Goal: Information Seeking & Learning: Check status

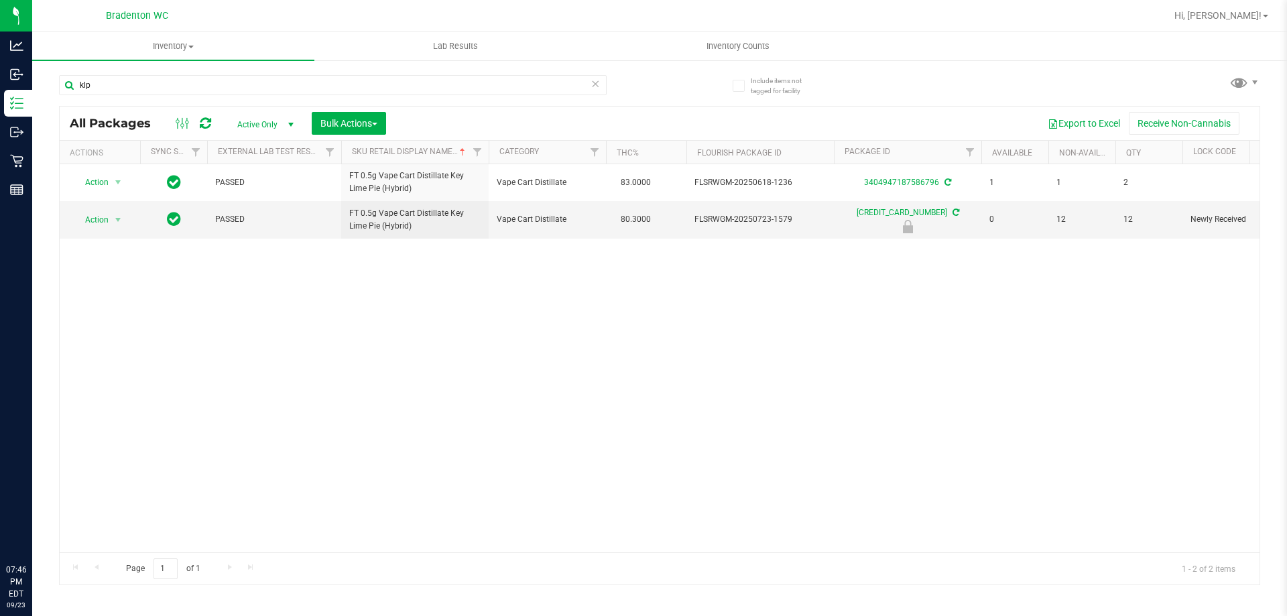
click at [231, 81] on input "klp" at bounding box center [333, 85] width 548 height 20
click at [229, 78] on input "klp" at bounding box center [333, 85] width 548 height 20
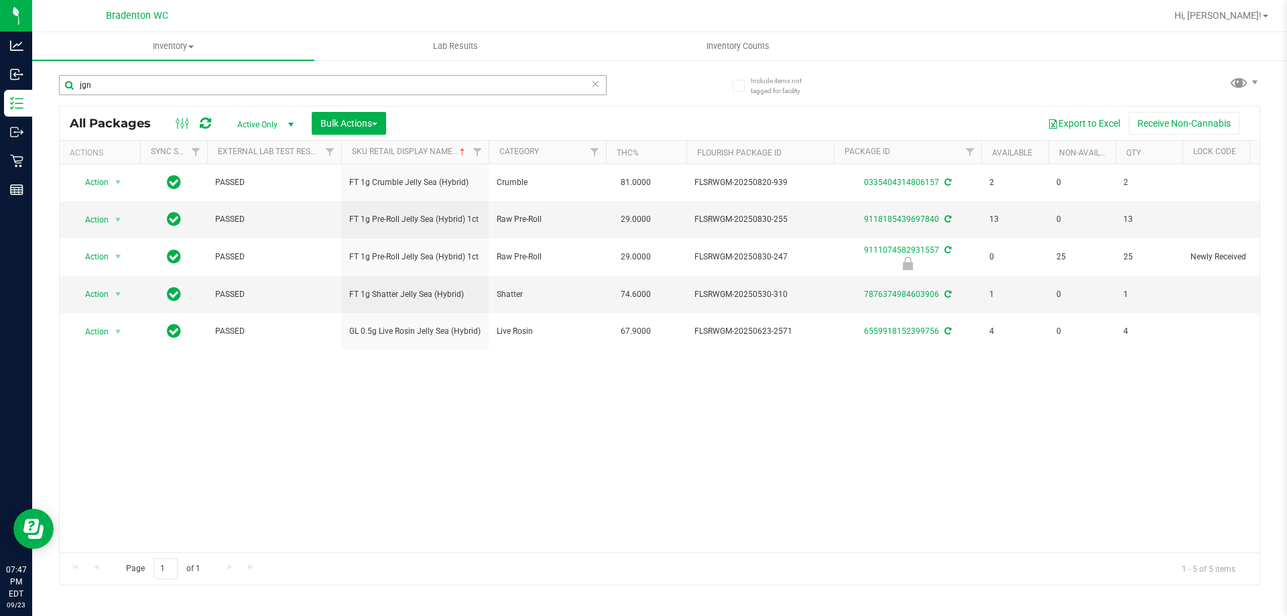
click at [269, 94] on input "jgn" at bounding box center [333, 85] width 548 height 20
type input "jgn"
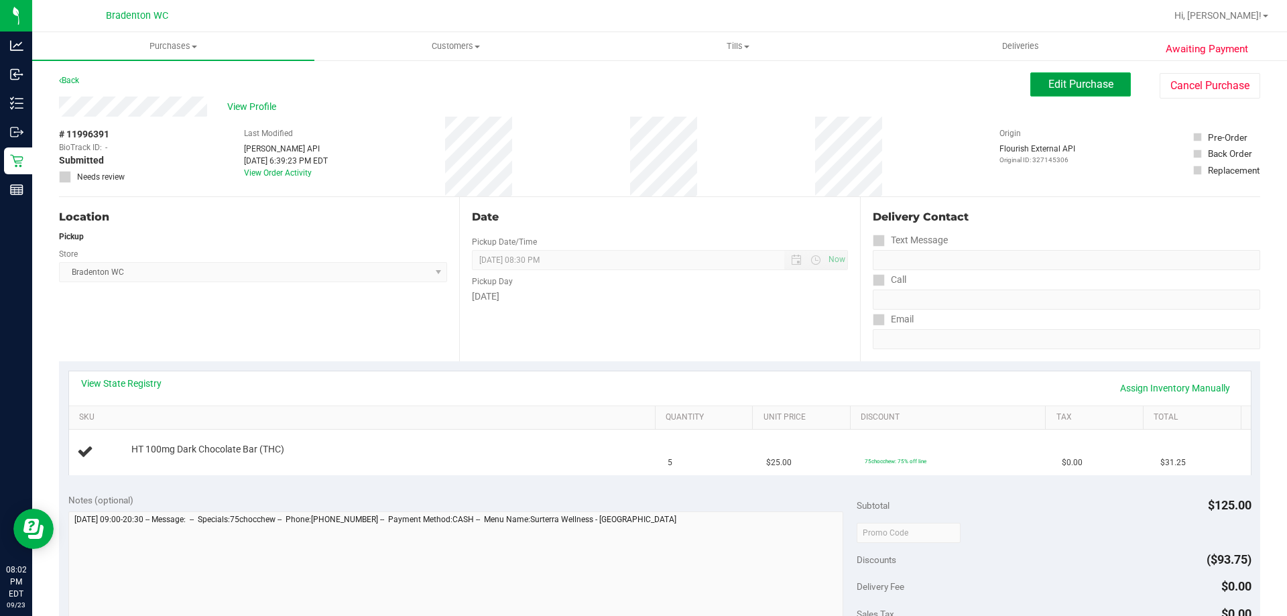
click at [1071, 86] on span "Edit Purchase" at bounding box center [1080, 84] width 65 height 13
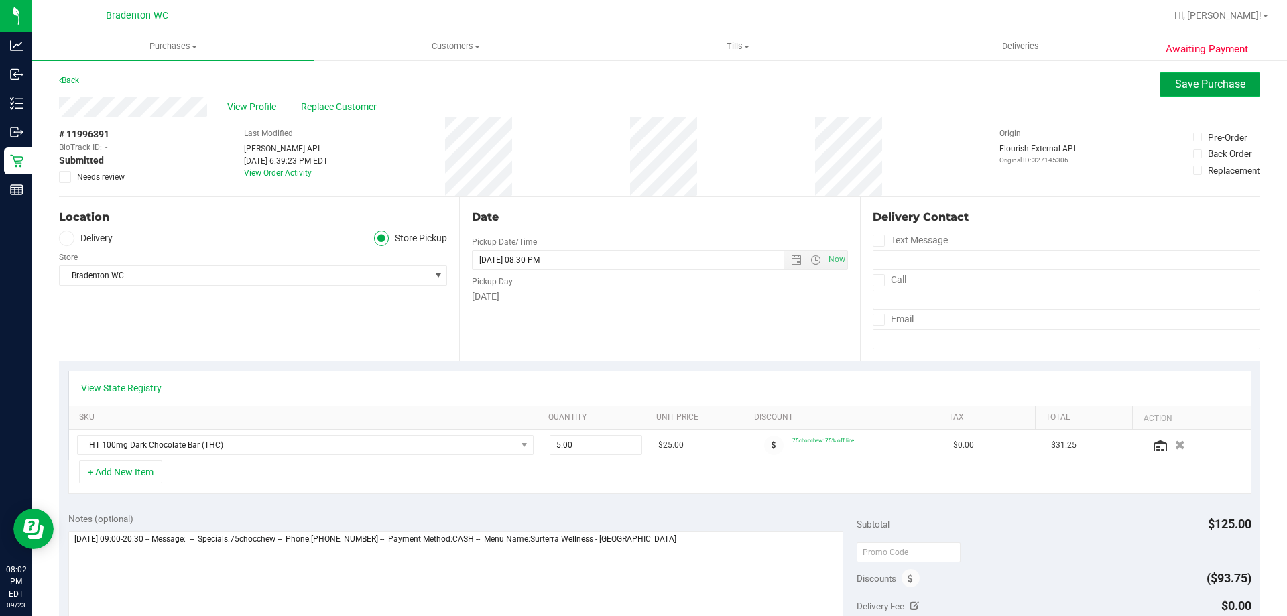
click at [1190, 80] on span "Save Purchase" at bounding box center [1210, 84] width 70 height 13
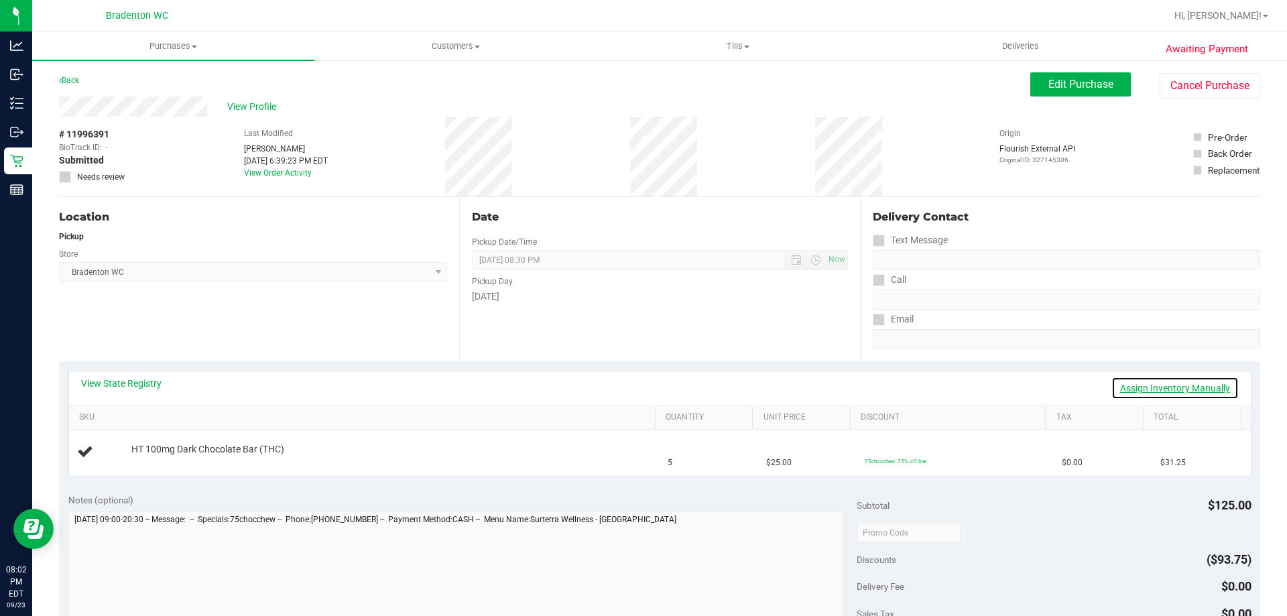
click at [1192, 385] on link "Assign Inventory Manually" at bounding box center [1174, 388] width 127 height 23
click at [177, 454] on link "Add Package" at bounding box center [155, 458] width 48 height 9
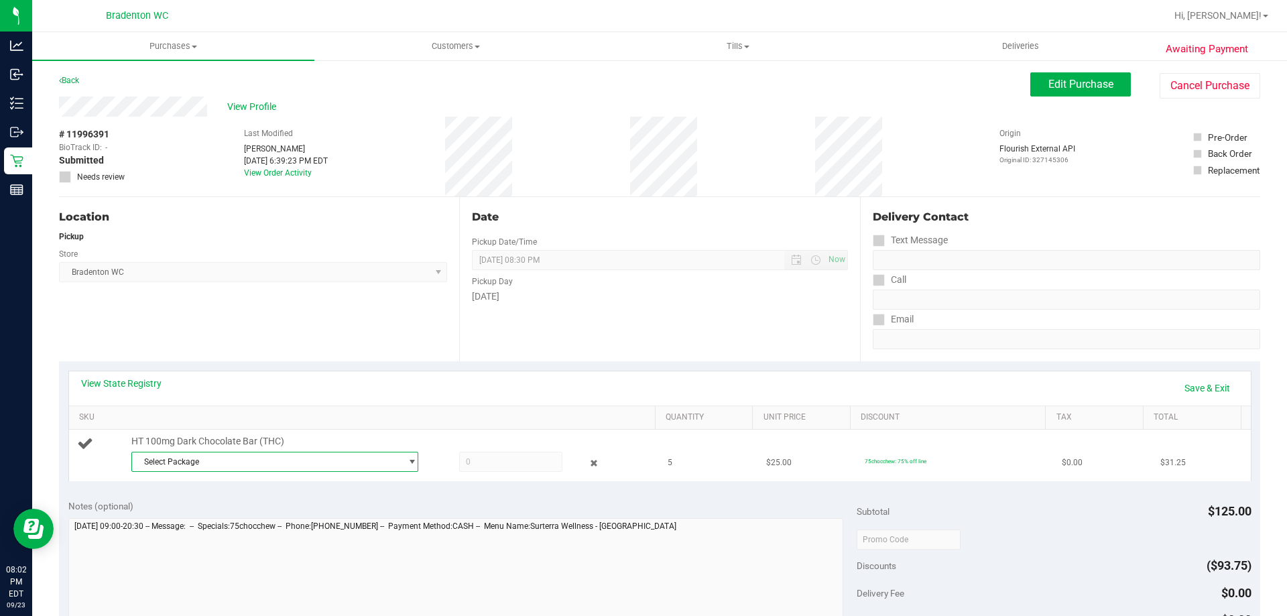
click at [245, 462] on span "Select Package" at bounding box center [266, 461] width 269 height 19
click at [334, 520] on span "( SN250619DC1-0630 | orig: FLSRWGM-20250707-067 )" at bounding box center [318, 516] width 202 height 9
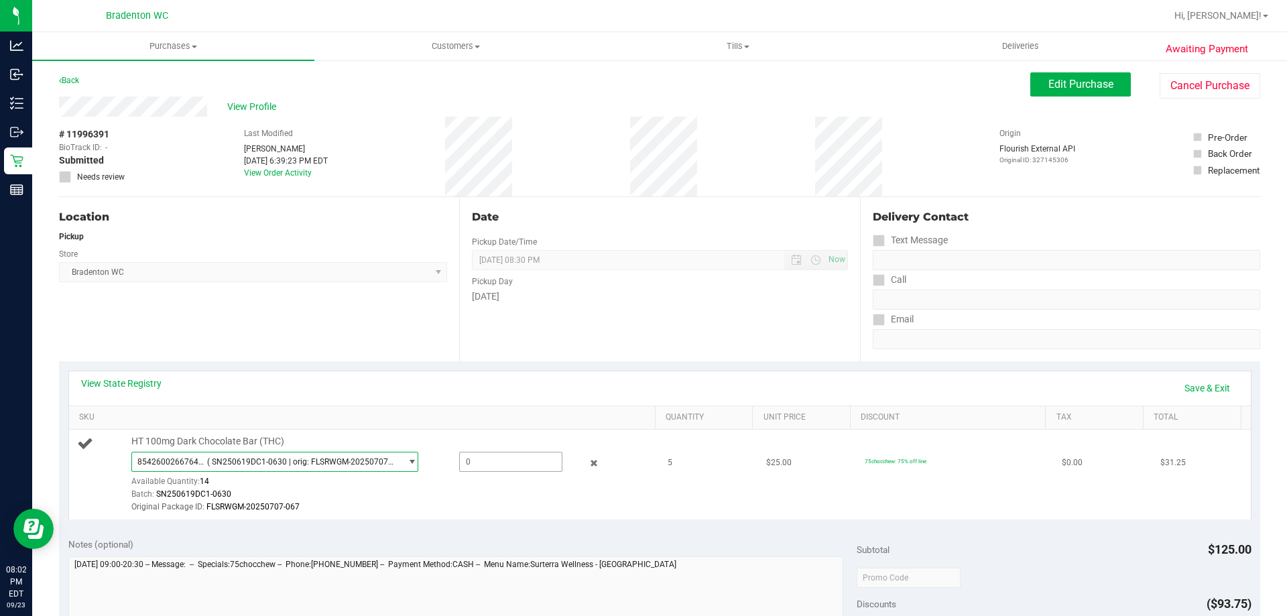
click at [513, 467] on span at bounding box center [510, 462] width 103 height 20
type input "5"
type input "5.0000"
click at [436, 504] on div "Original Package ID: FLSRWGM-20250707-067" at bounding box center [389, 507] width 517 height 13
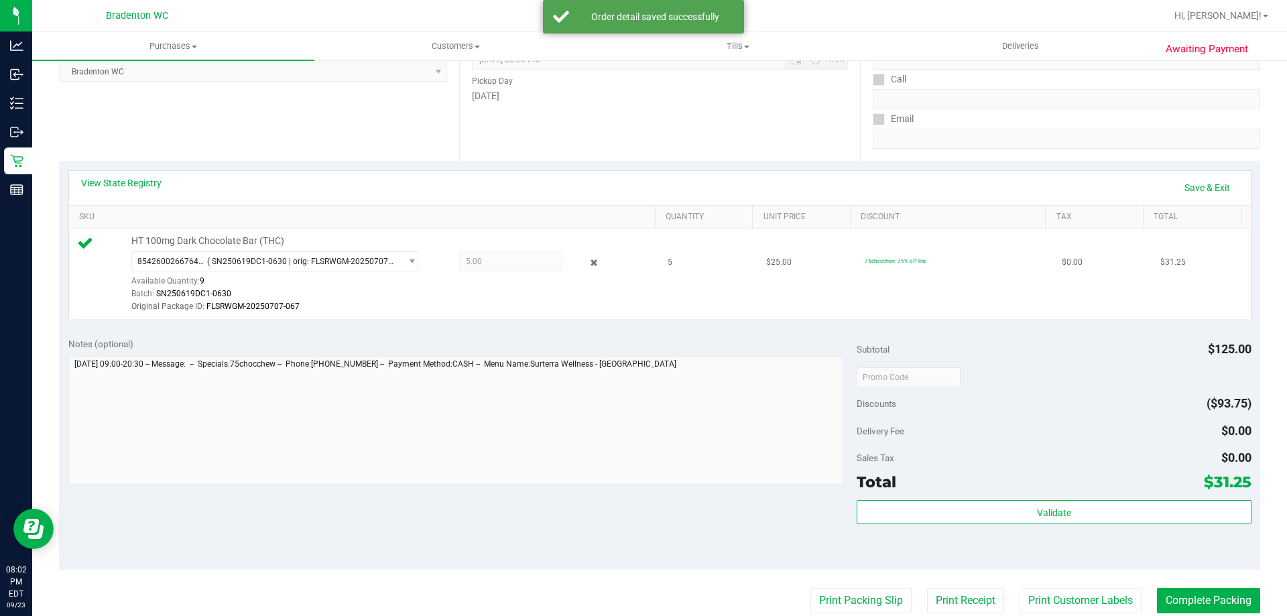
scroll to position [201, 0]
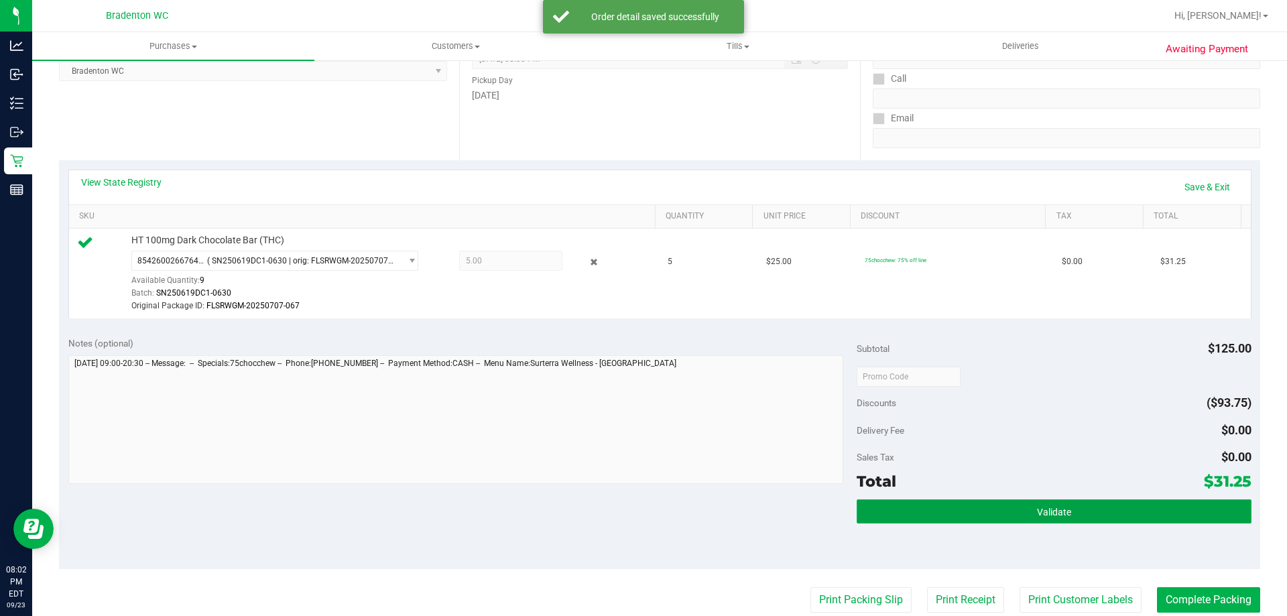
click at [1077, 506] on button "Validate" at bounding box center [1054, 511] width 394 height 24
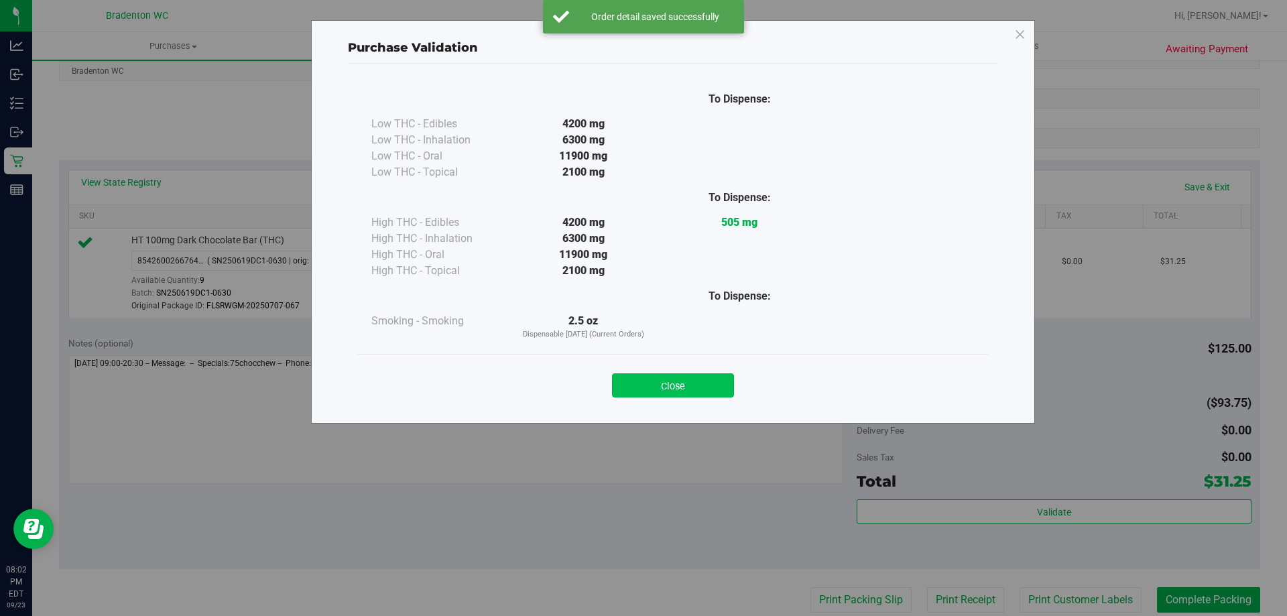
click at [684, 383] on button "Close" at bounding box center [673, 385] width 122 height 24
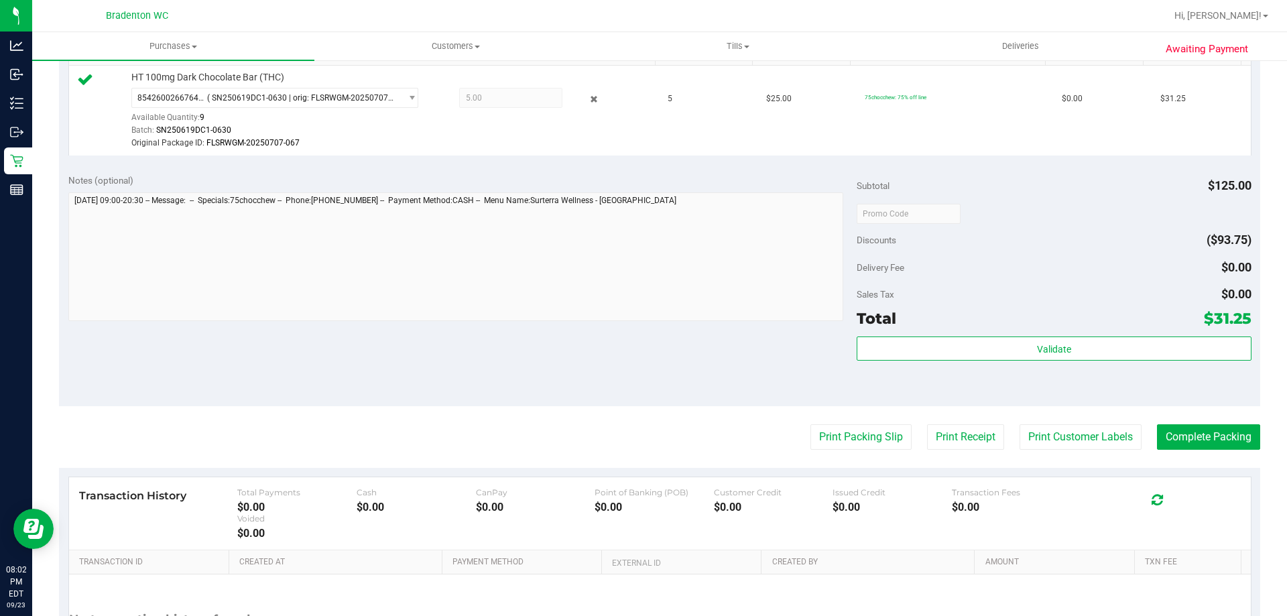
scroll to position [402, 0]
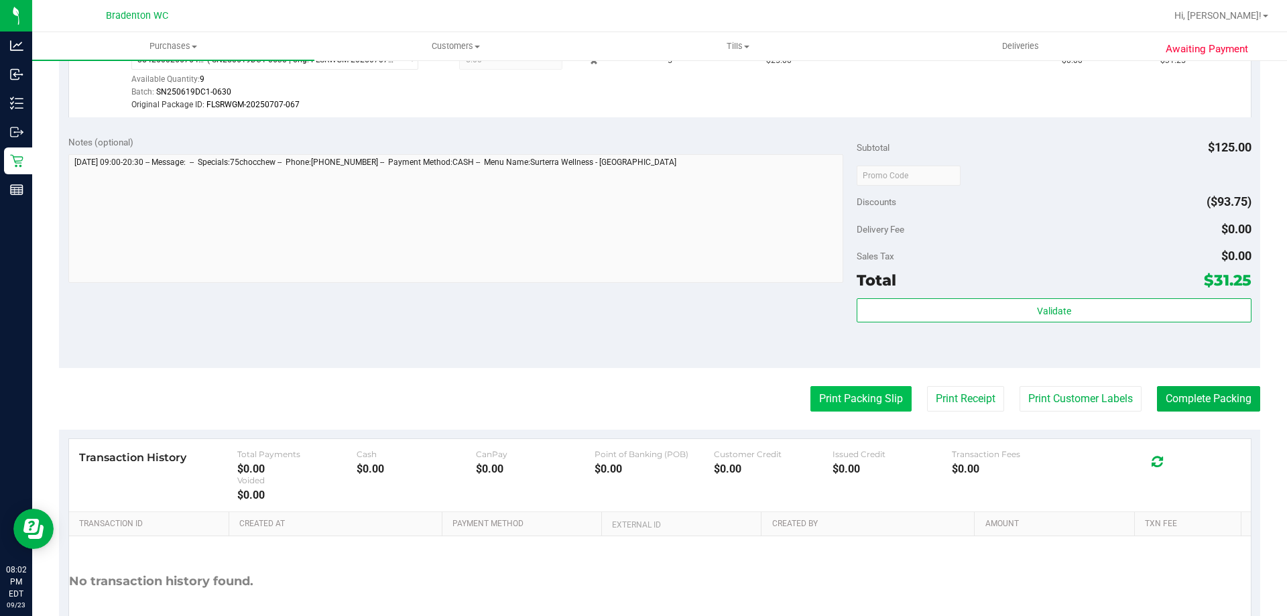
click at [867, 393] on button "Print Packing Slip" at bounding box center [860, 398] width 101 height 25
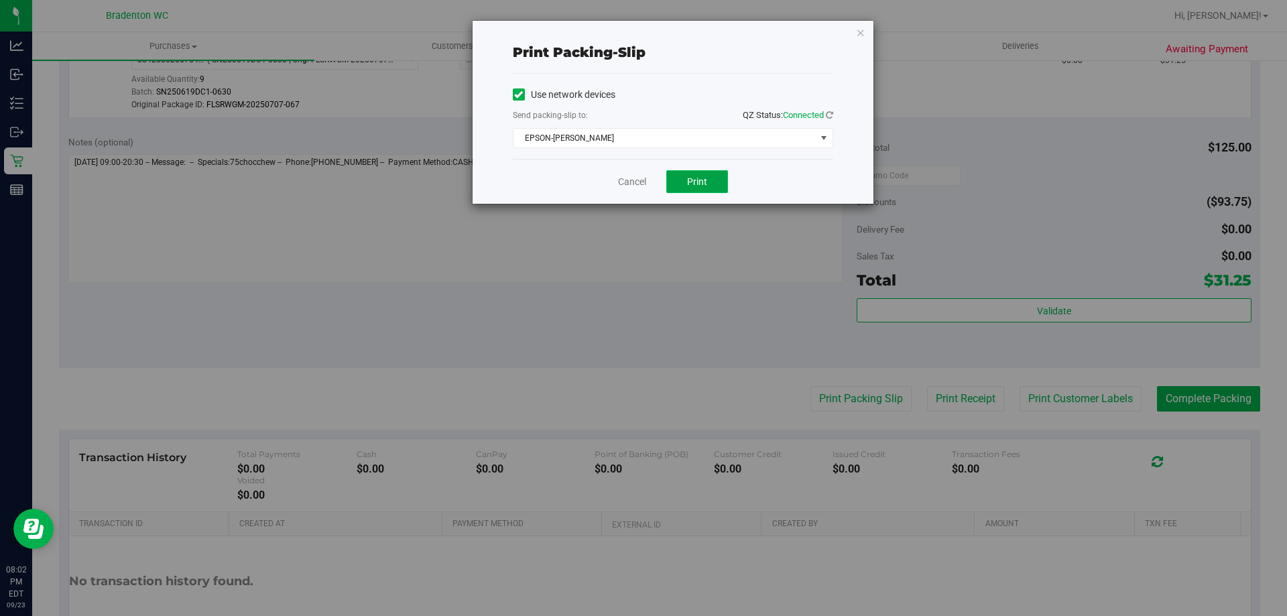
click at [704, 188] on button "Print" at bounding box center [697, 181] width 62 height 23
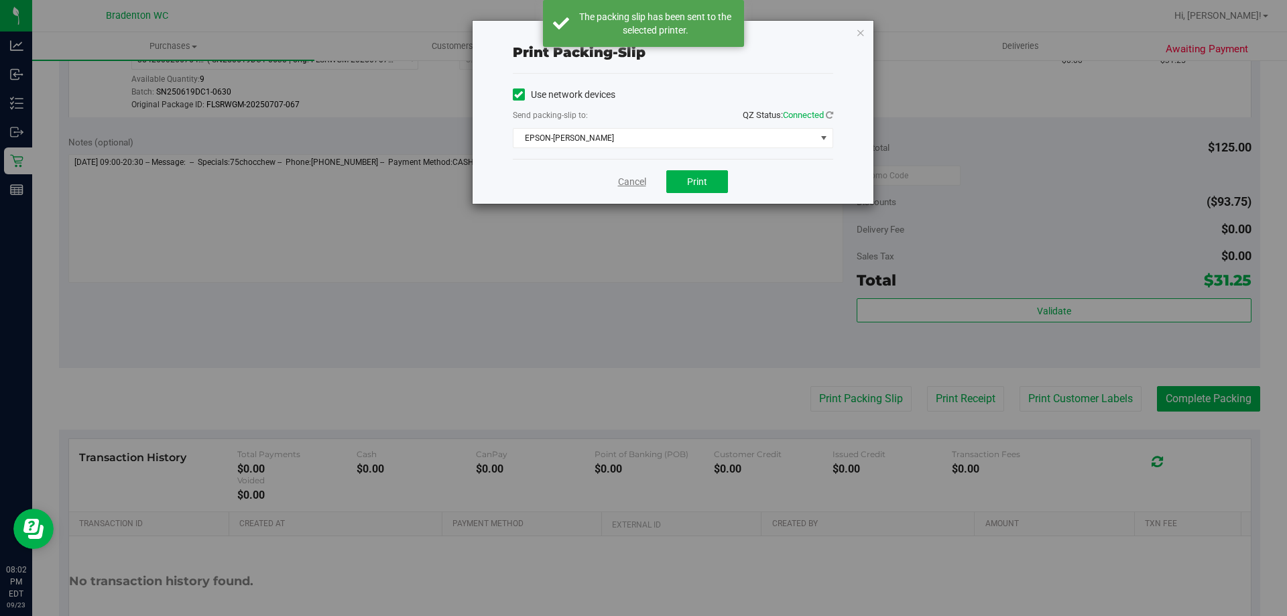
click at [633, 183] on link "Cancel" at bounding box center [632, 182] width 28 height 14
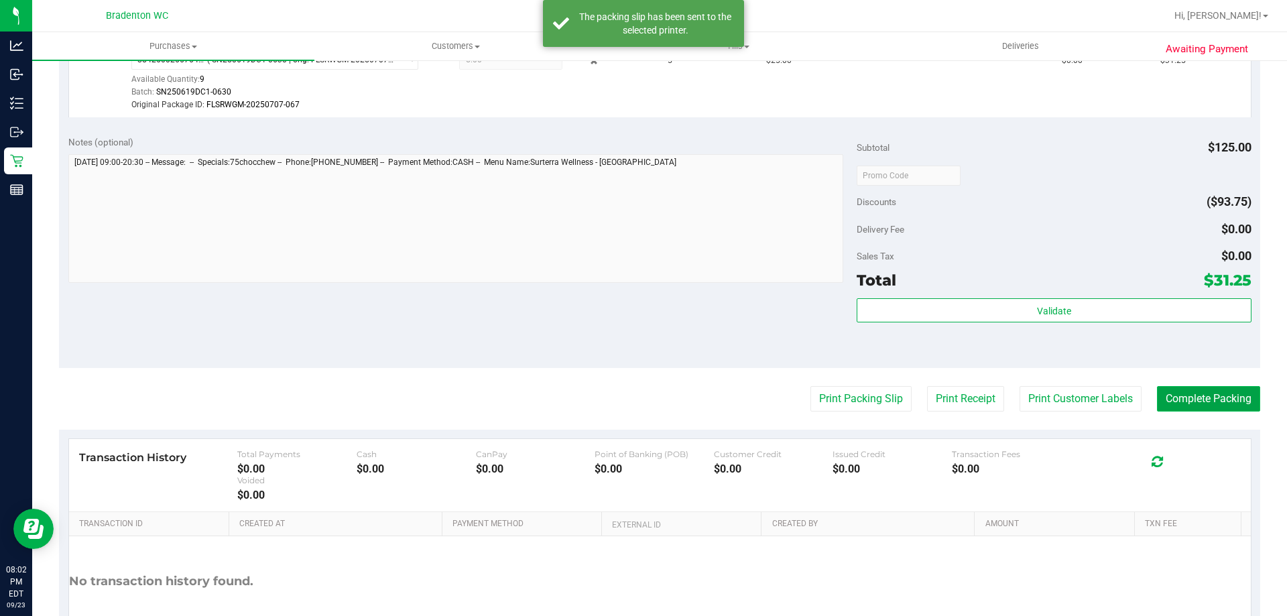
click at [1171, 394] on button "Complete Packing" at bounding box center [1208, 398] width 103 height 25
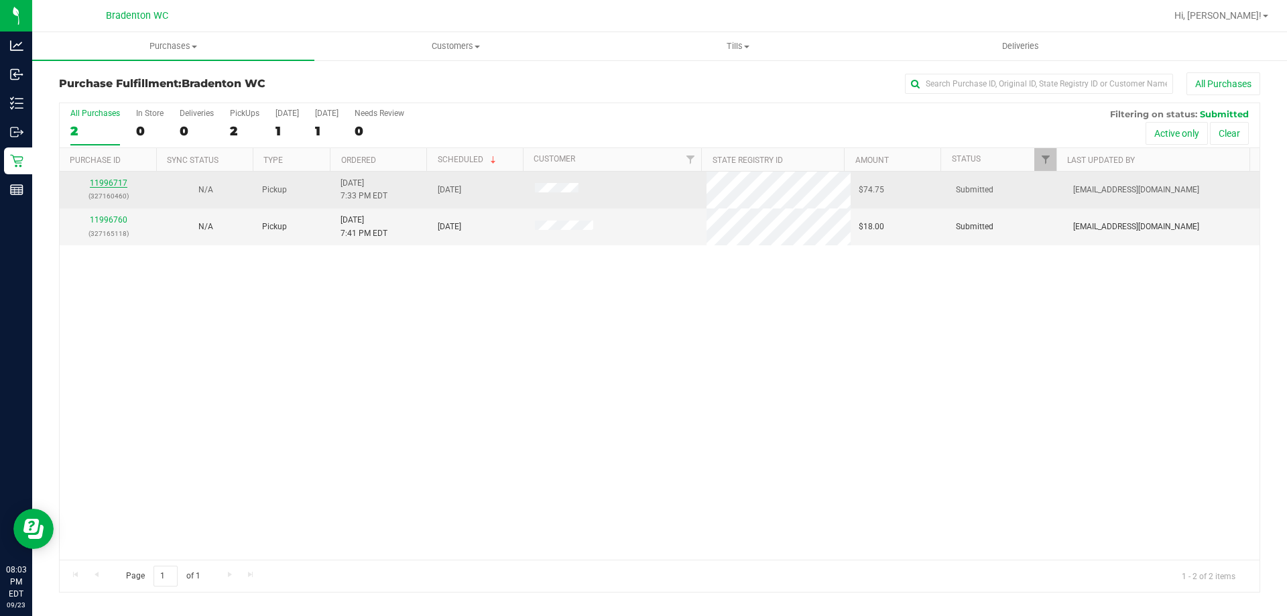
click at [120, 186] on link "11996717" at bounding box center [109, 182] width 38 height 9
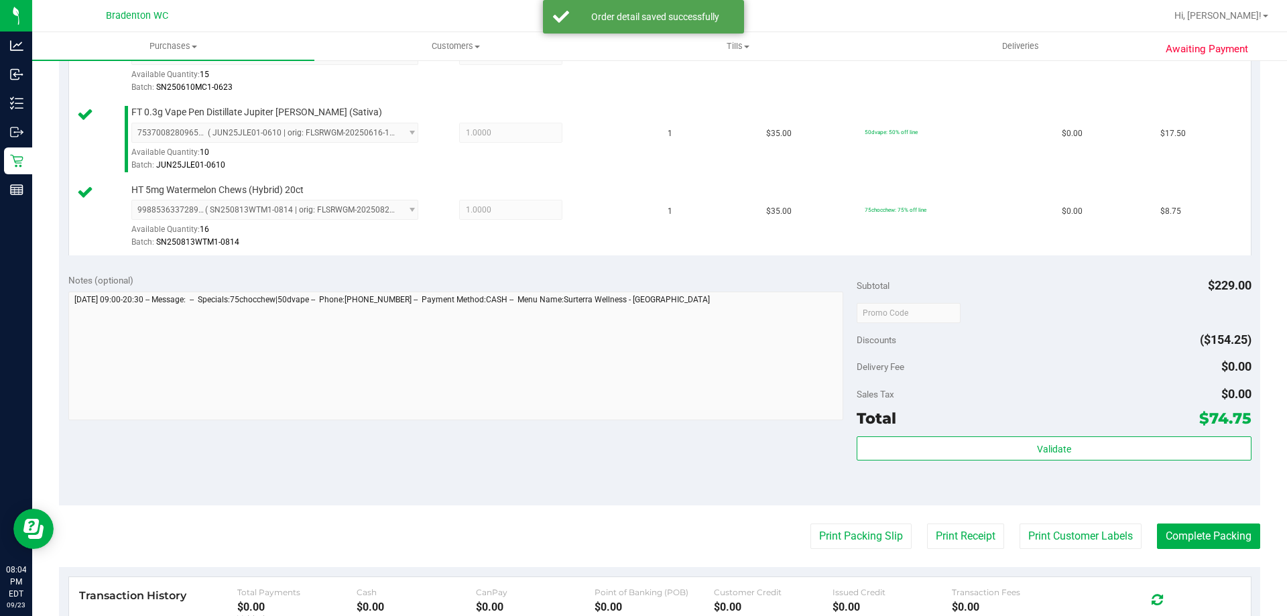
scroll to position [720, 0]
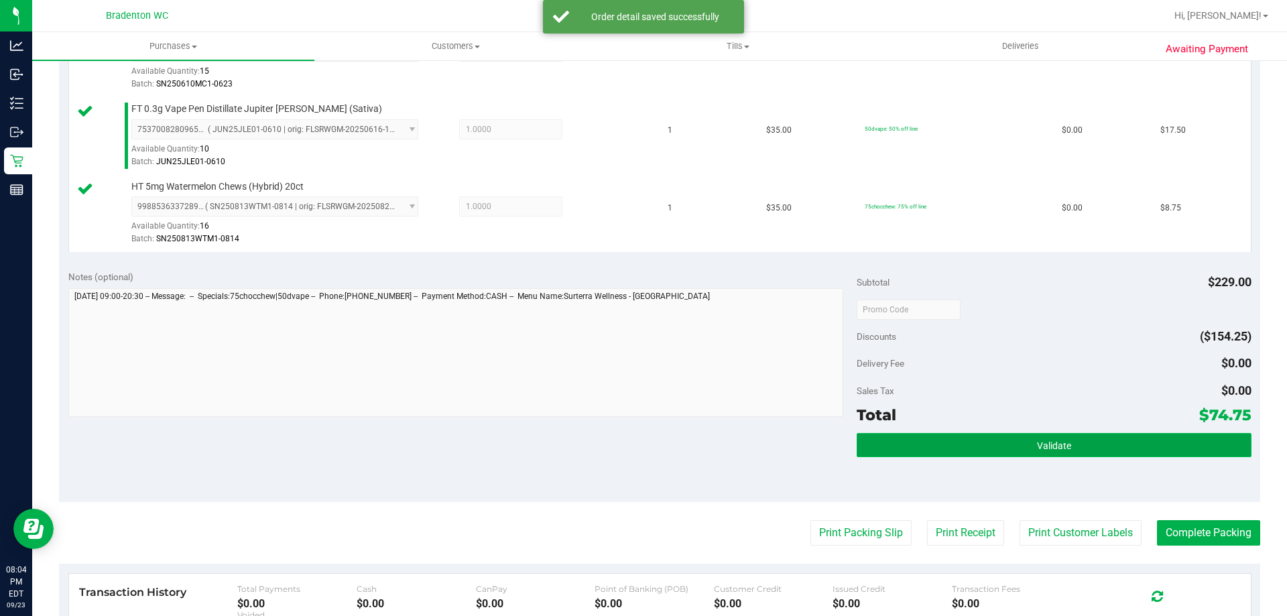
click at [950, 450] on button "Validate" at bounding box center [1054, 445] width 394 height 24
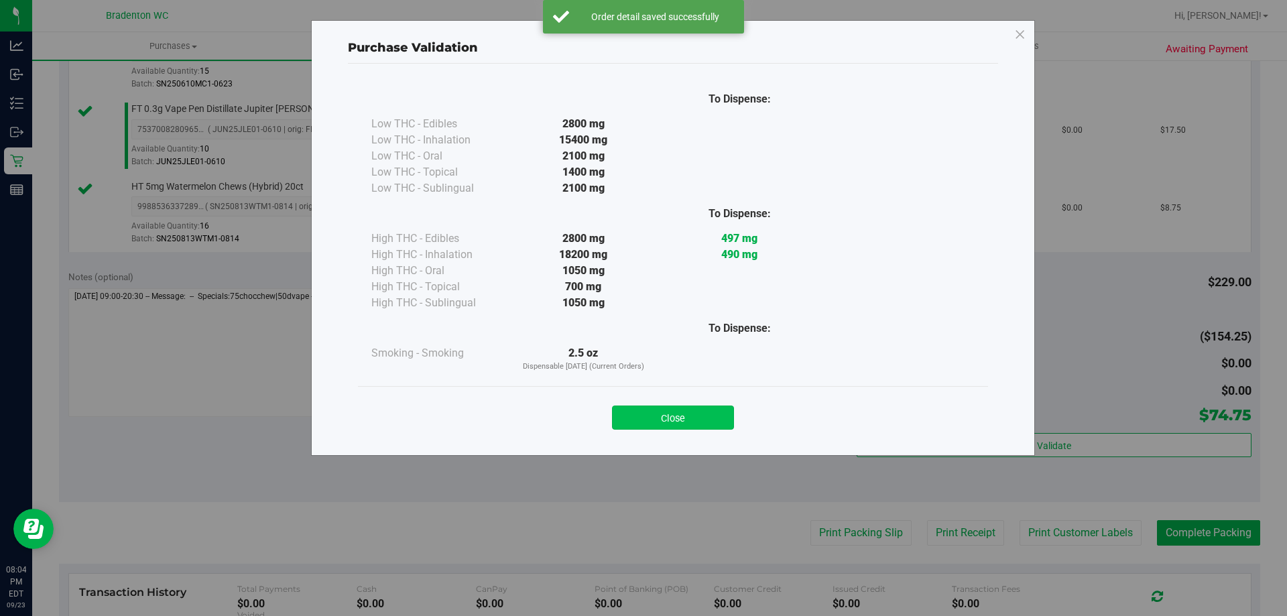
click at [696, 413] on button "Close" at bounding box center [673, 418] width 122 height 24
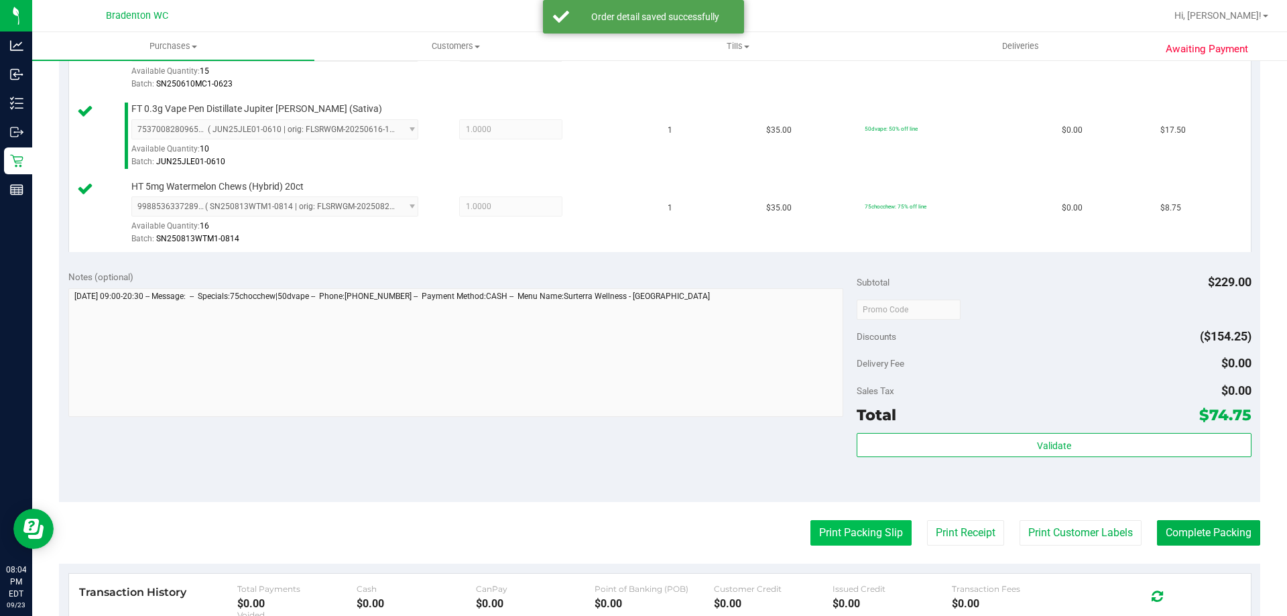
click at [836, 534] on button "Print Packing Slip" at bounding box center [860, 532] width 101 height 25
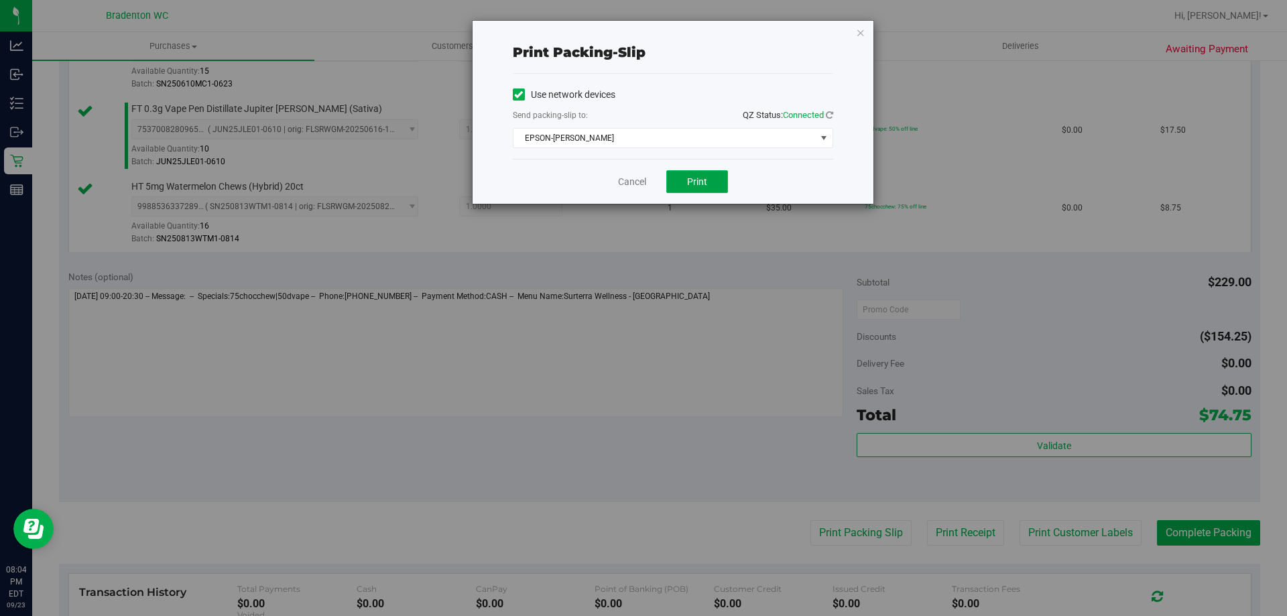
click at [691, 182] on span "Print" at bounding box center [697, 181] width 20 height 11
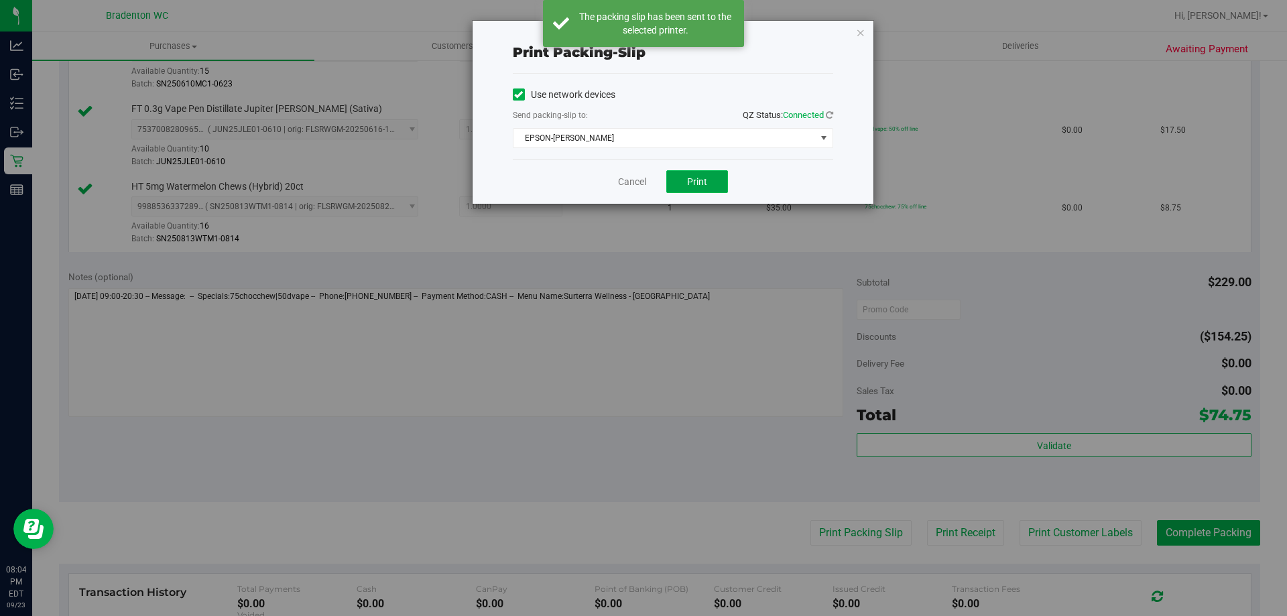
click at [692, 185] on span "Print" at bounding box center [697, 181] width 20 height 11
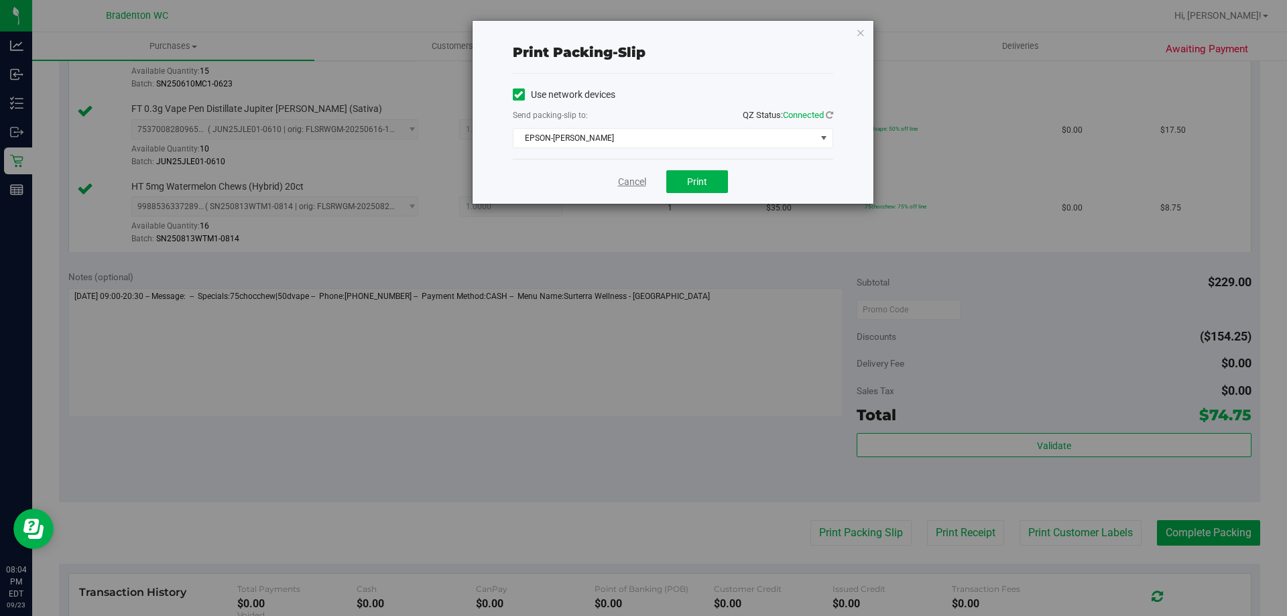
click at [621, 182] on link "Cancel" at bounding box center [632, 182] width 28 height 14
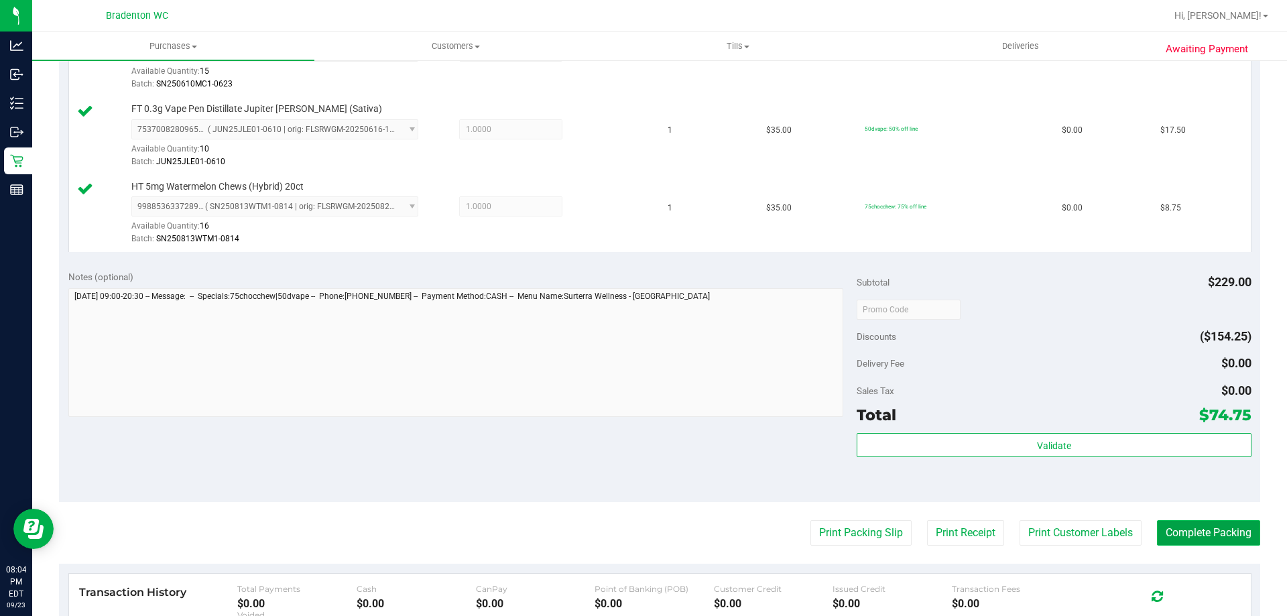
click at [1175, 531] on button "Complete Packing" at bounding box center [1208, 532] width 103 height 25
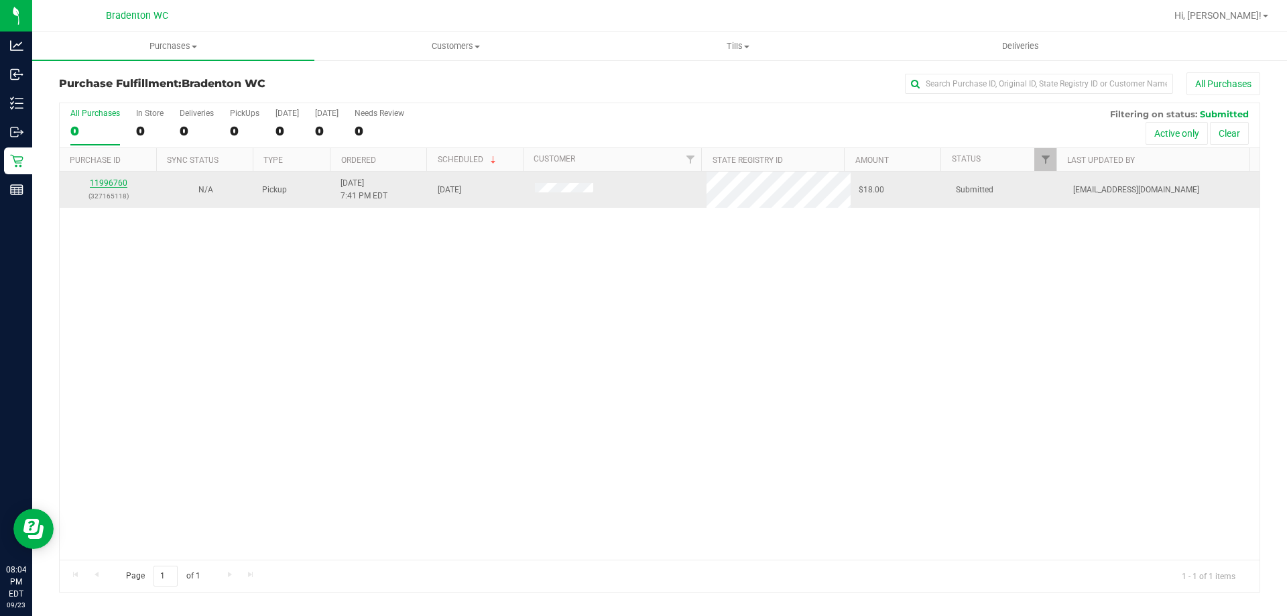
click at [119, 182] on link "11996760" at bounding box center [109, 182] width 38 height 9
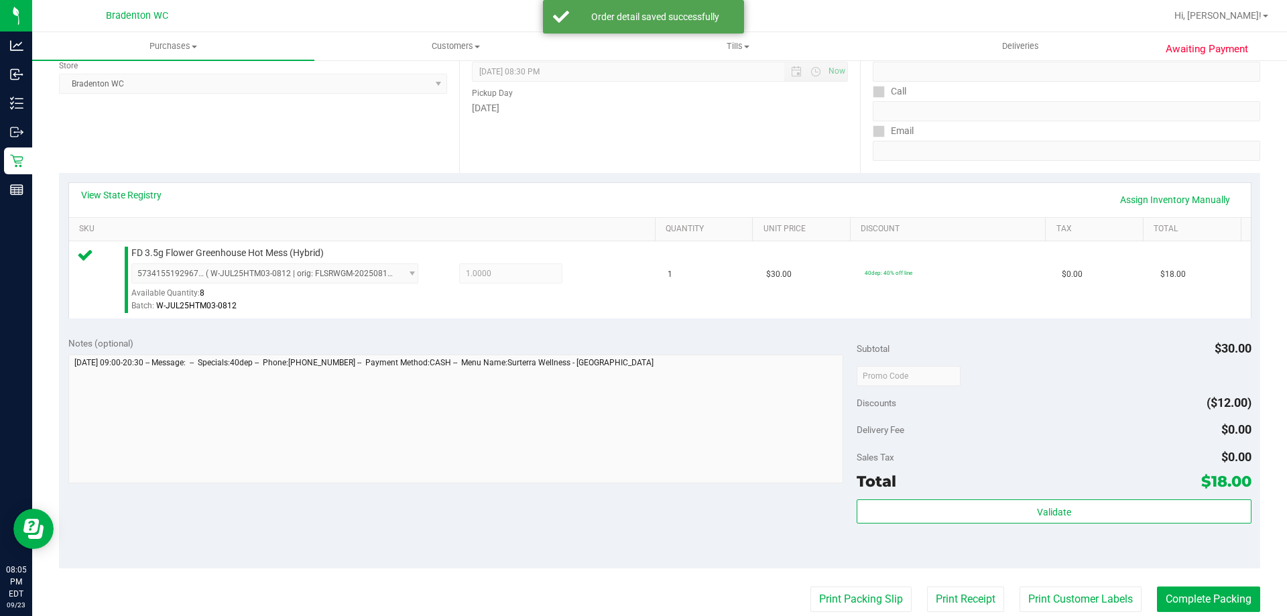
scroll to position [194, 0]
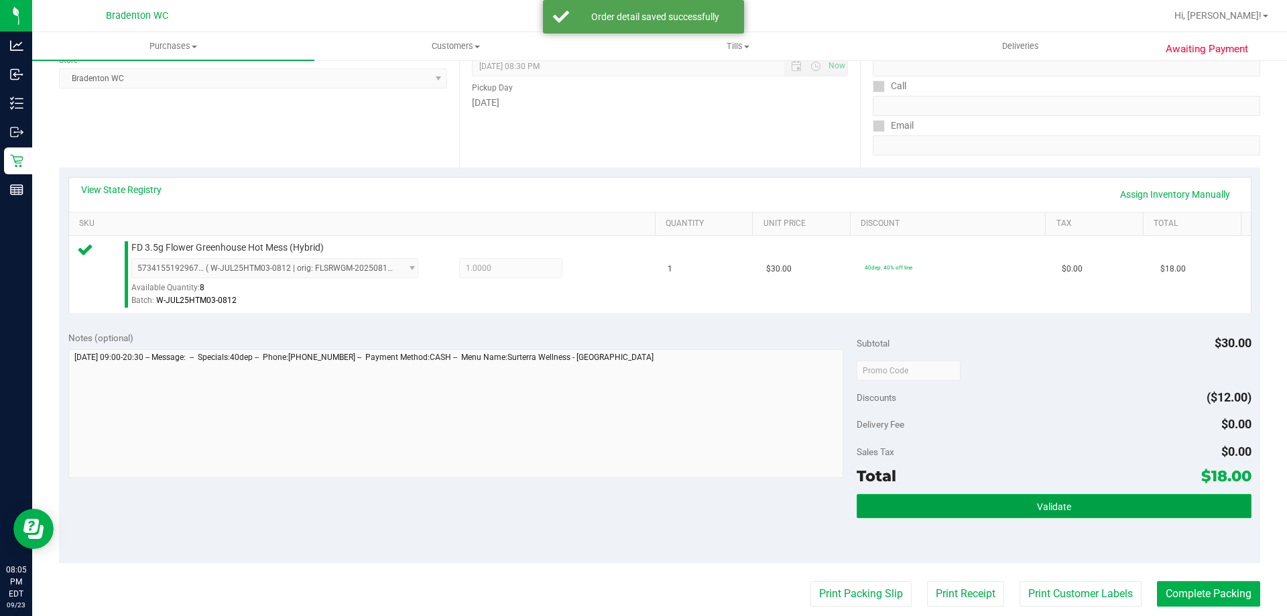
click at [1009, 503] on button "Validate" at bounding box center [1054, 506] width 394 height 24
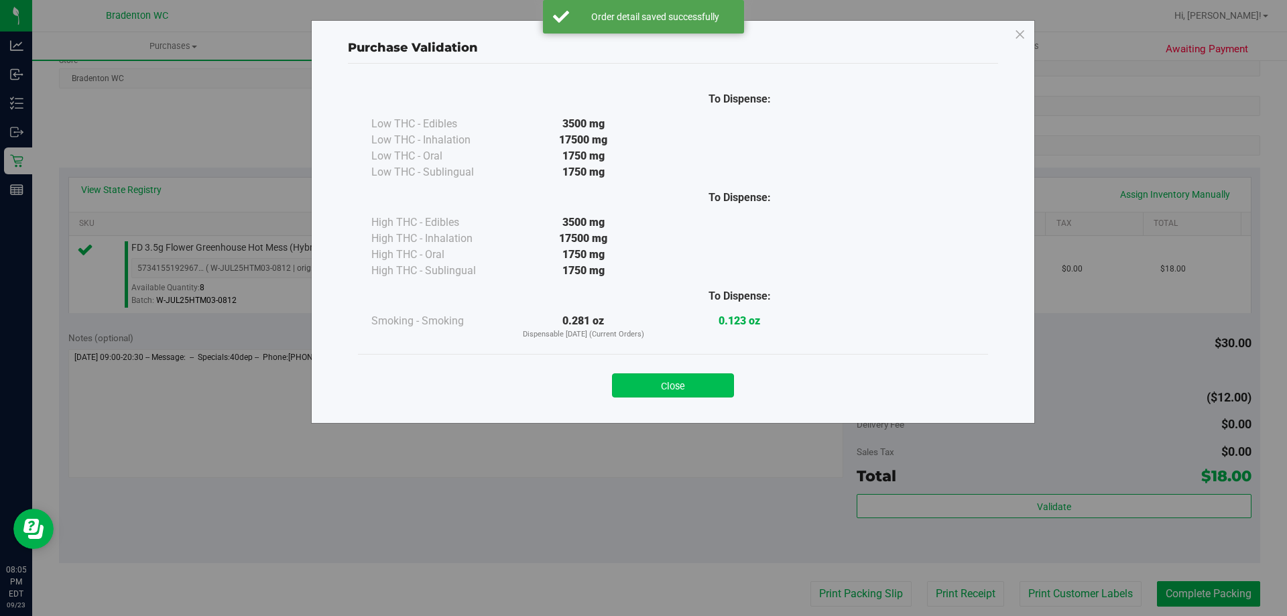
click at [707, 388] on button "Close" at bounding box center [673, 385] width 122 height 24
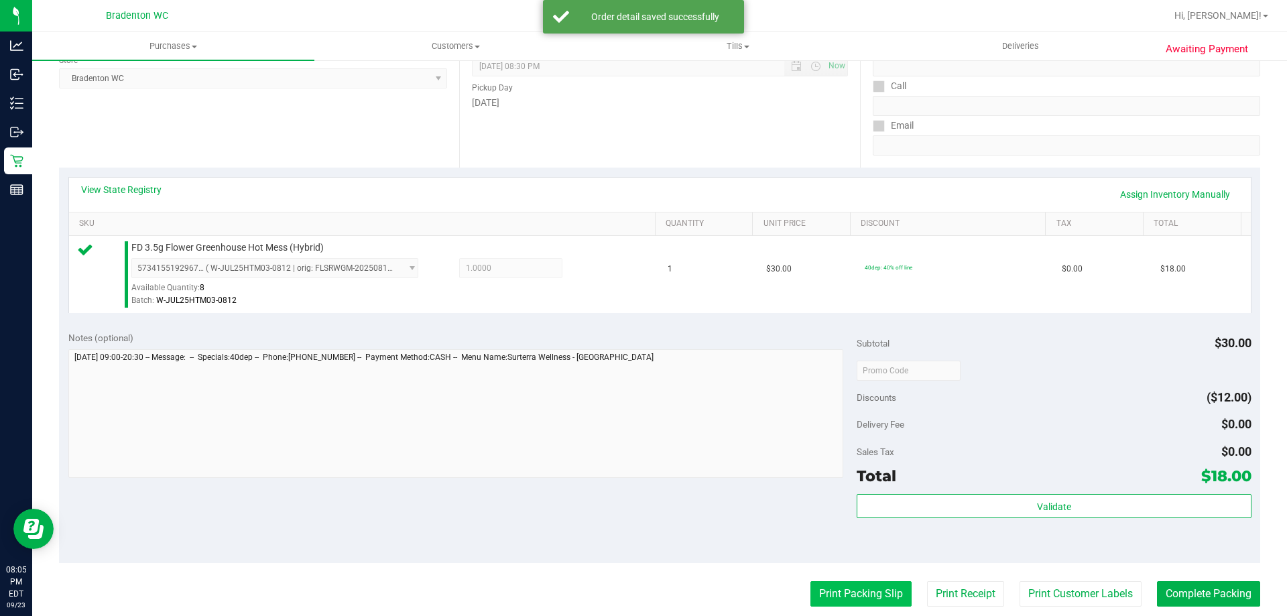
click at [883, 595] on button "Print Packing Slip" at bounding box center [860, 593] width 101 height 25
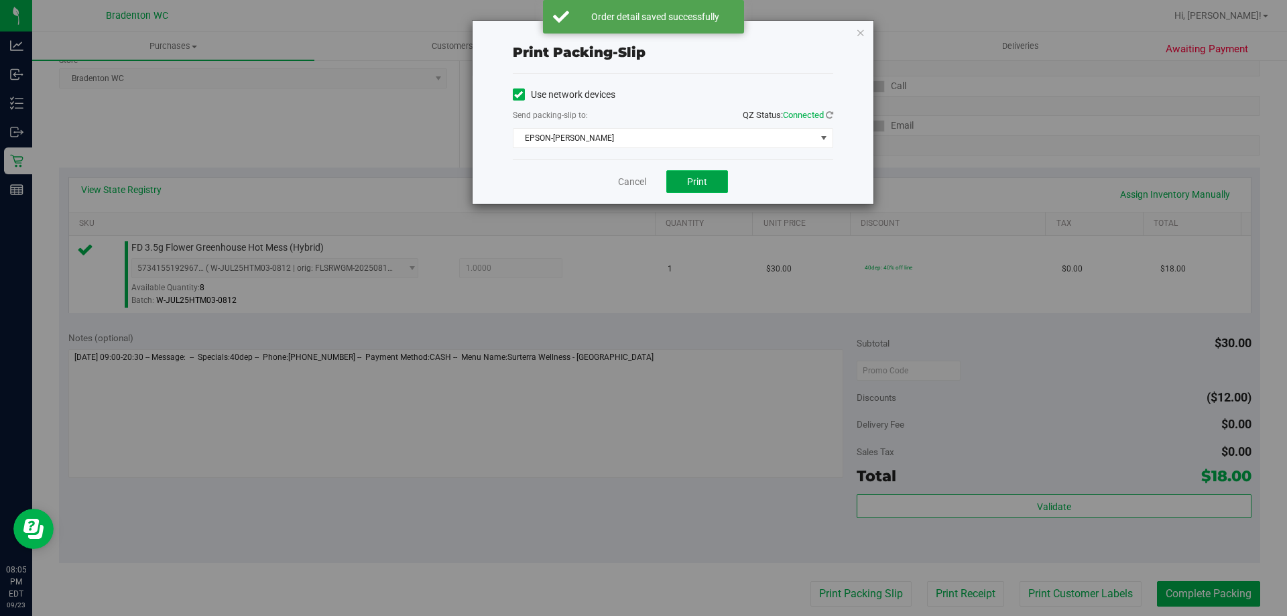
click at [697, 182] on span "Print" at bounding box center [697, 181] width 20 height 11
click at [625, 183] on link "Cancel" at bounding box center [632, 182] width 28 height 14
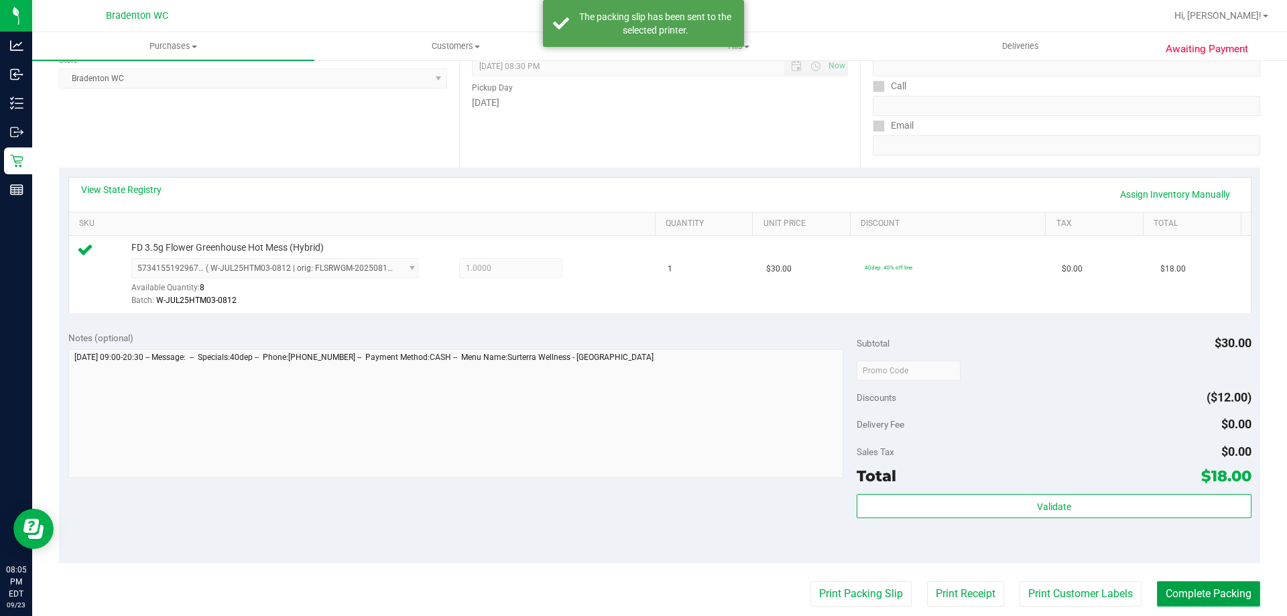
click at [1190, 585] on button "Complete Packing" at bounding box center [1208, 593] width 103 height 25
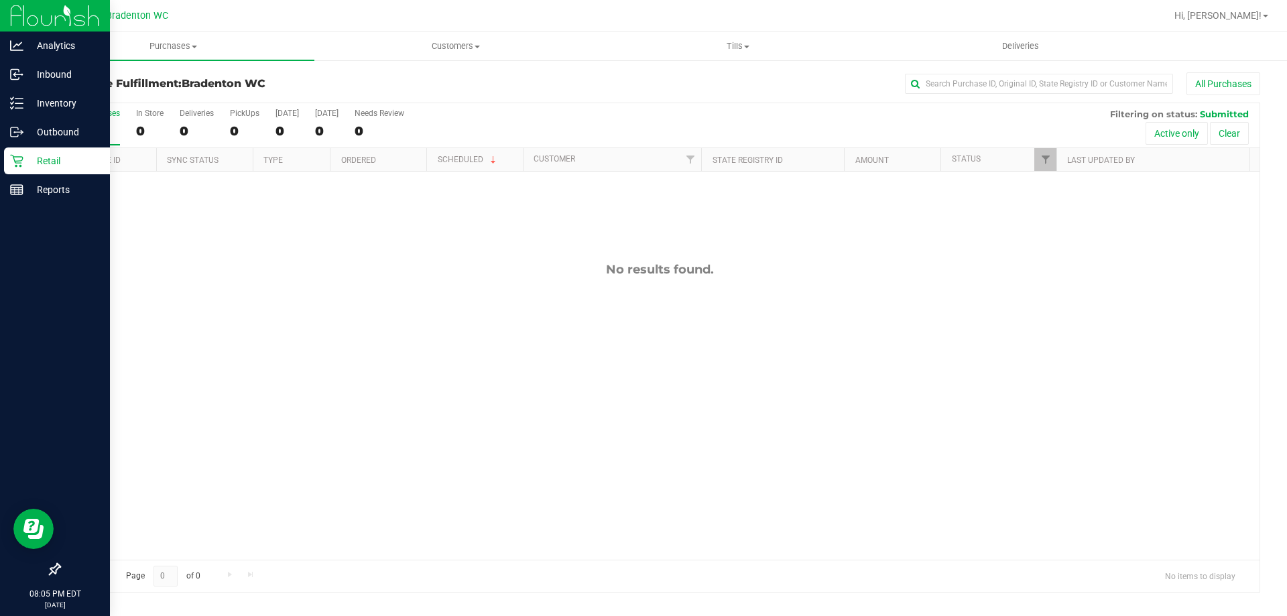
click at [19, 163] on icon at bounding box center [16, 161] width 13 height 13
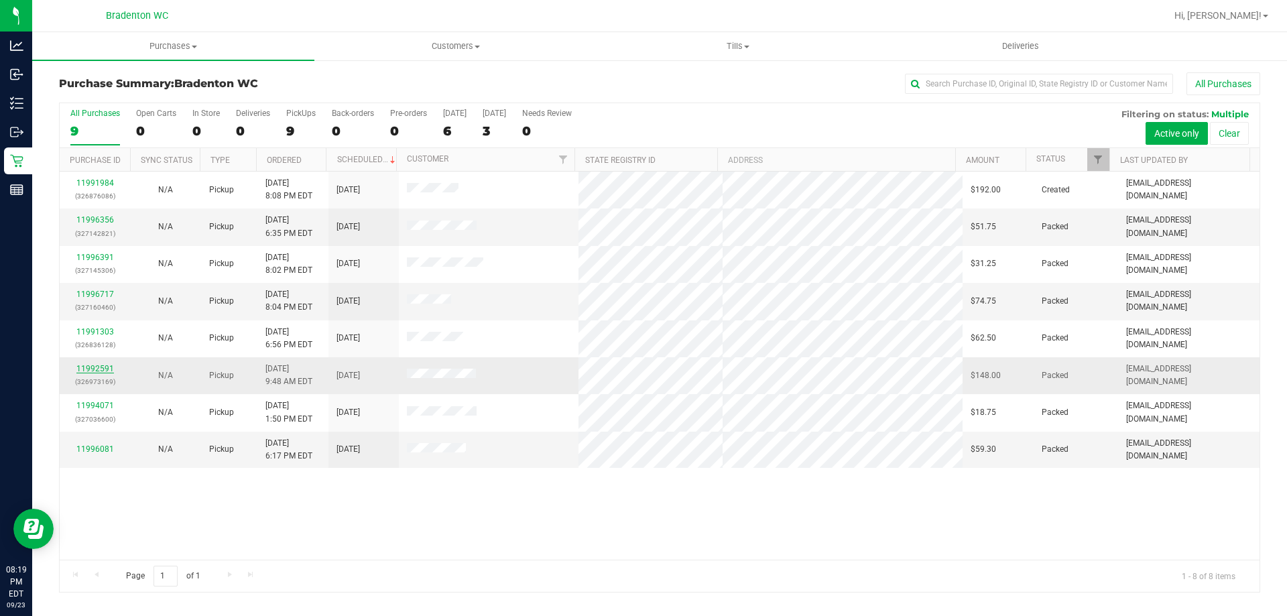
click at [93, 368] on link "11992591" at bounding box center [95, 368] width 38 height 9
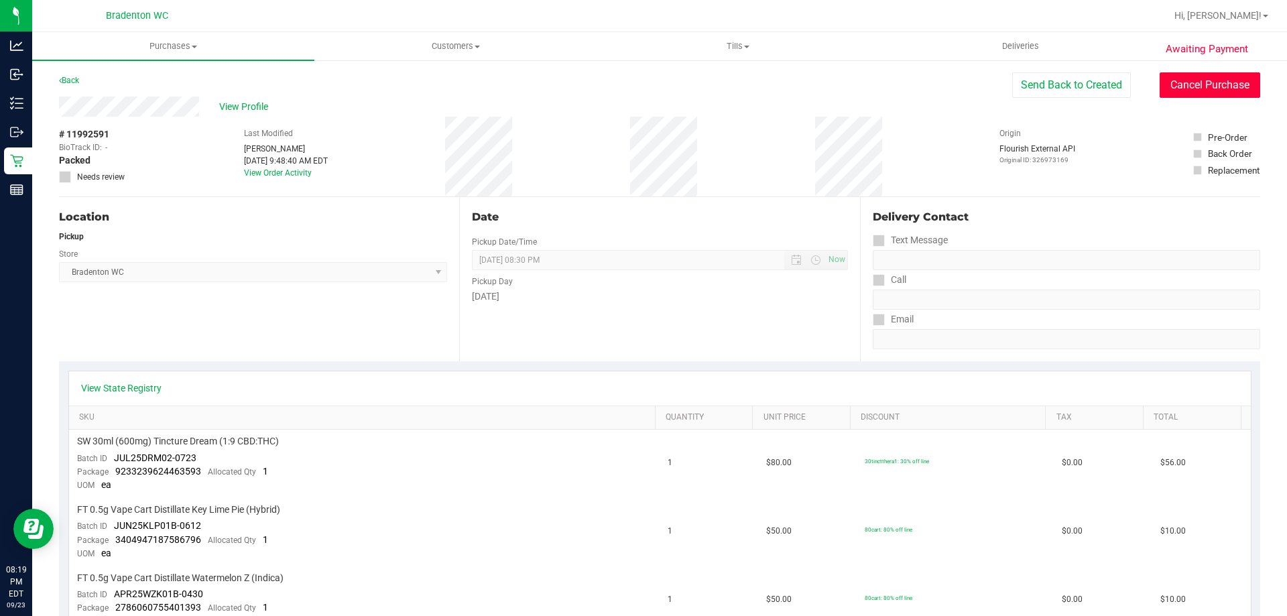
click at [1174, 78] on button "Cancel Purchase" at bounding box center [1210, 84] width 101 height 25
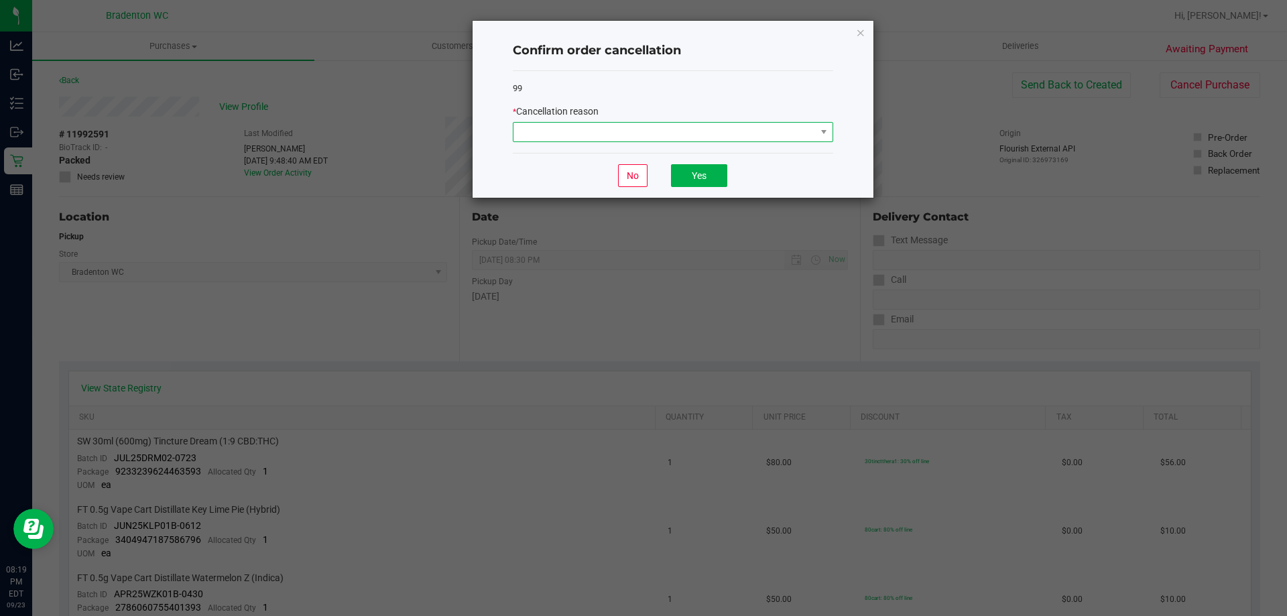
click at [833, 136] on span at bounding box center [673, 132] width 320 height 20
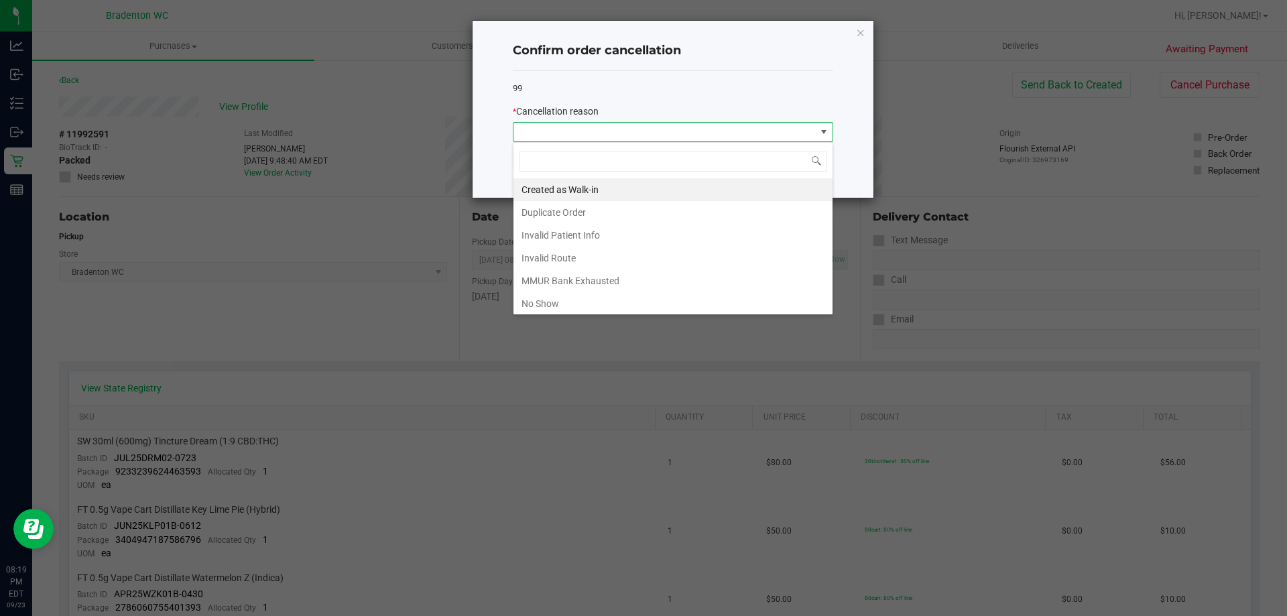
scroll to position [20, 320]
drag, startPoint x: 548, startPoint y: 305, endPoint x: 663, endPoint y: 221, distance: 142.9
click at [548, 304] on li "No Show" at bounding box center [672, 303] width 319 height 23
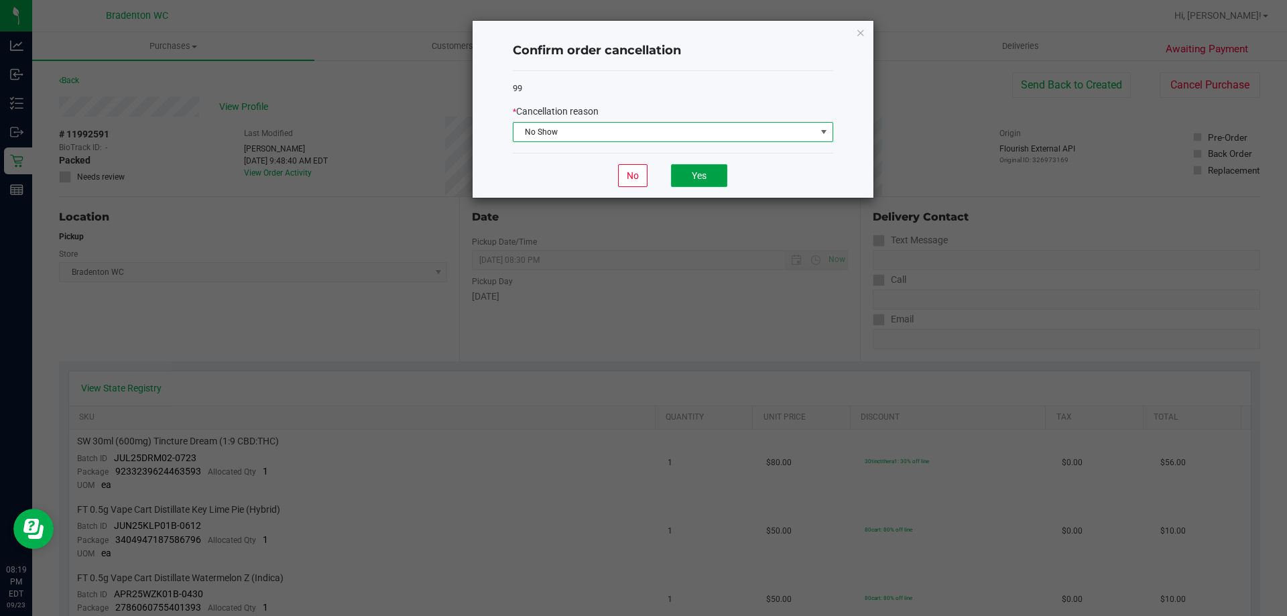
click at [709, 176] on button "Yes" at bounding box center [699, 175] width 56 height 23
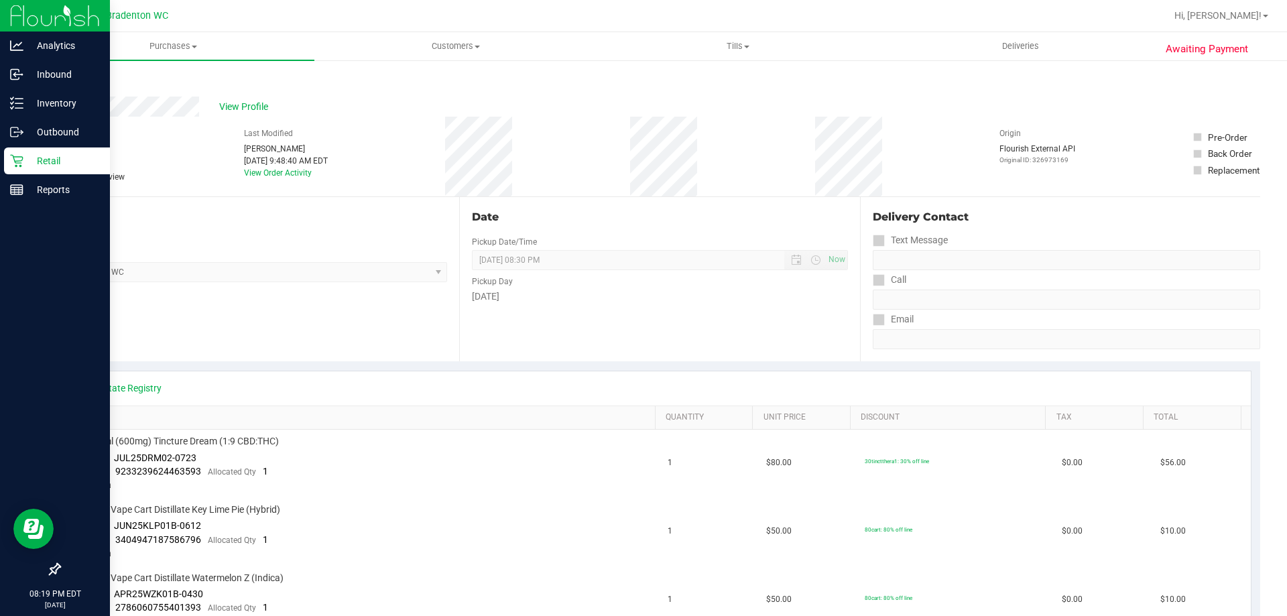
click at [37, 168] on p "Retail" at bounding box center [63, 161] width 80 height 16
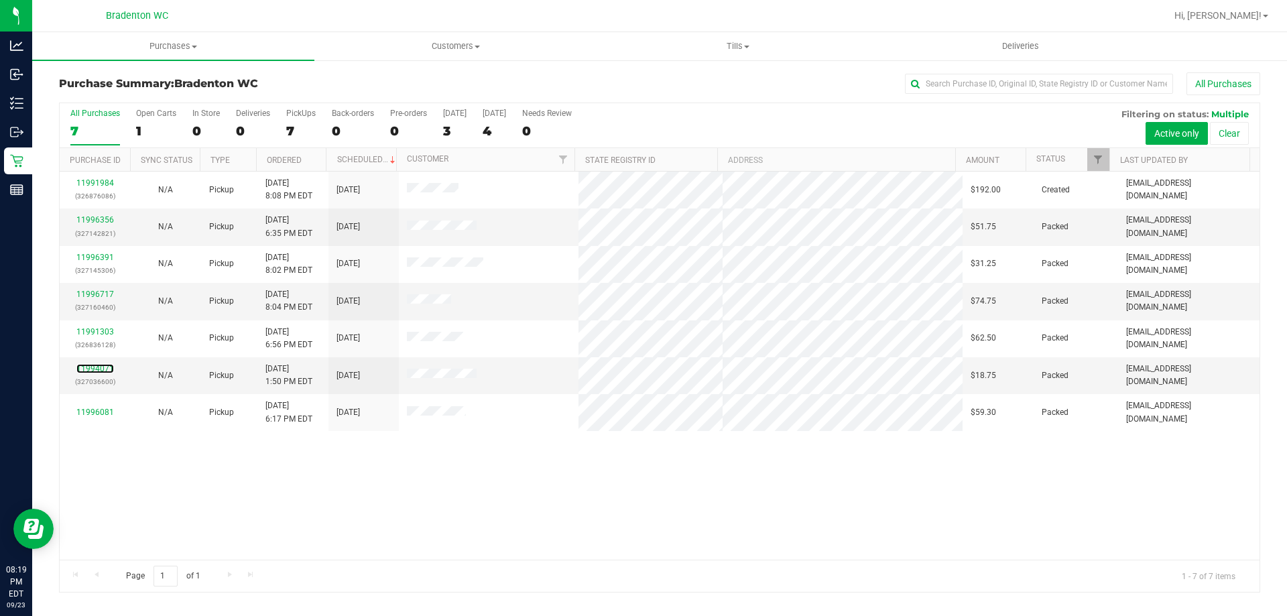
click at [102, 367] on link "11994071" at bounding box center [95, 368] width 38 height 9
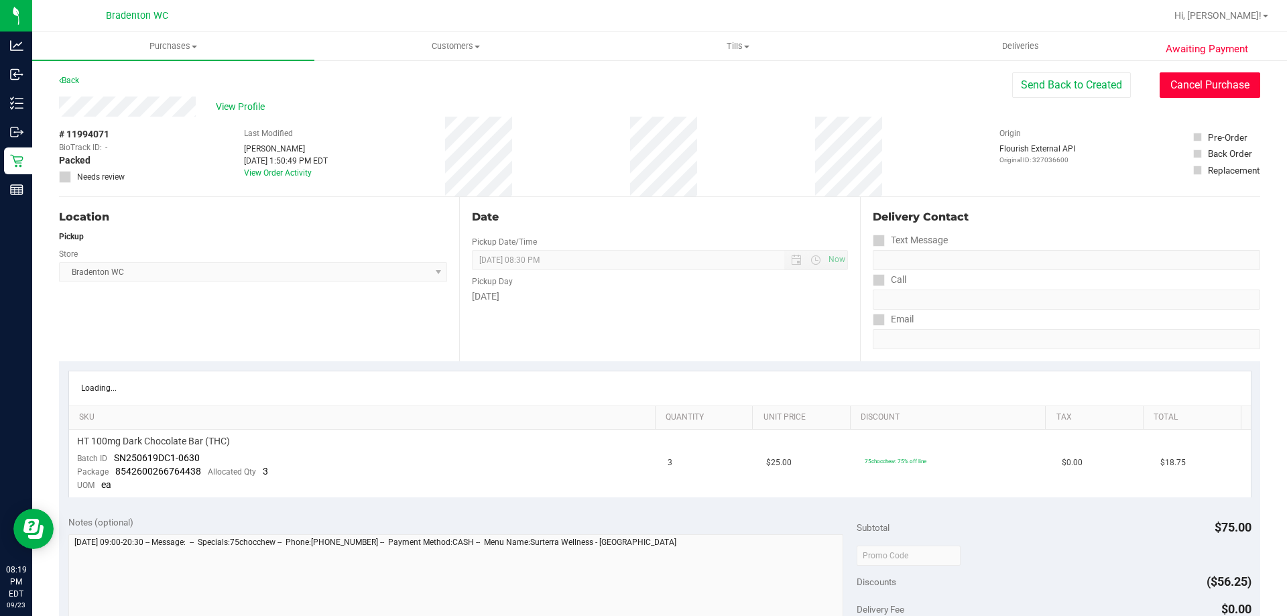
click at [1196, 88] on button "Cancel Purchase" at bounding box center [1210, 84] width 101 height 25
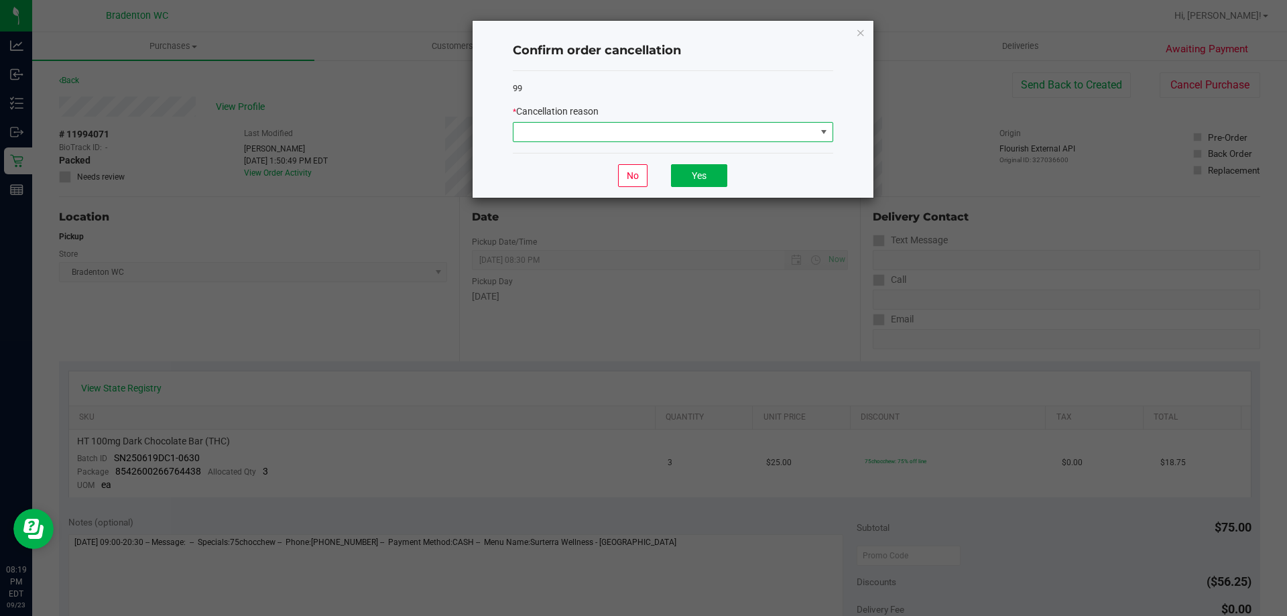
click at [822, 135] on span at bounding box center [823, 132] width 11 height 11
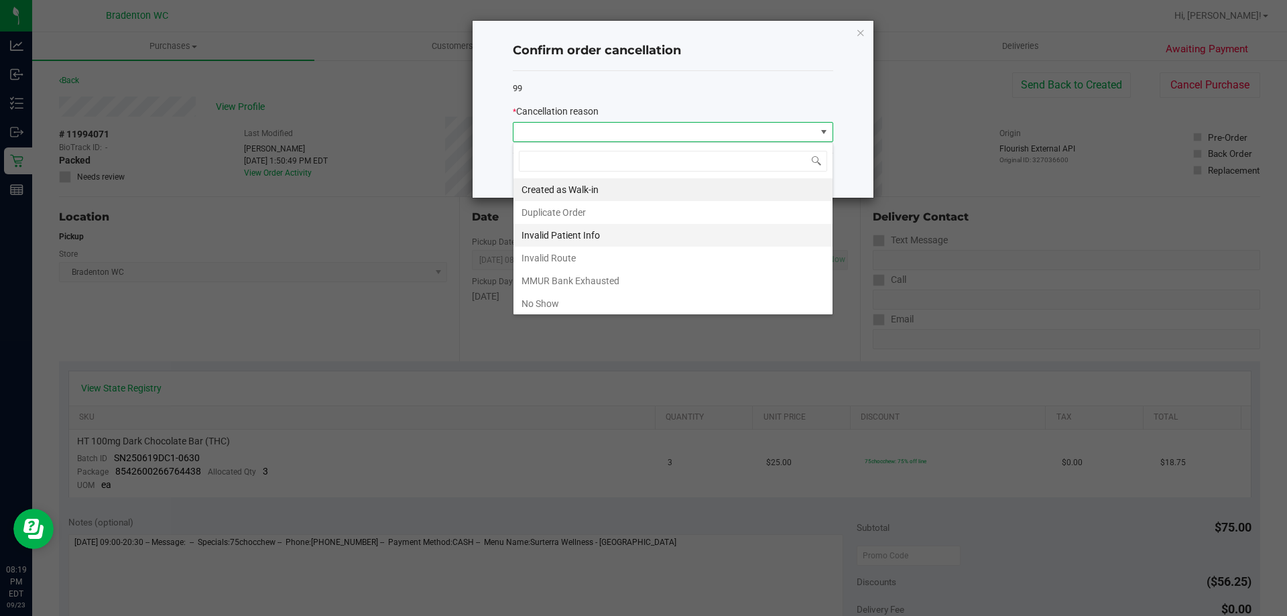
scroll to position [20, 320]
click at [567, 299] on li "No Show" at bounding box center [672, 303] width 319 height 23
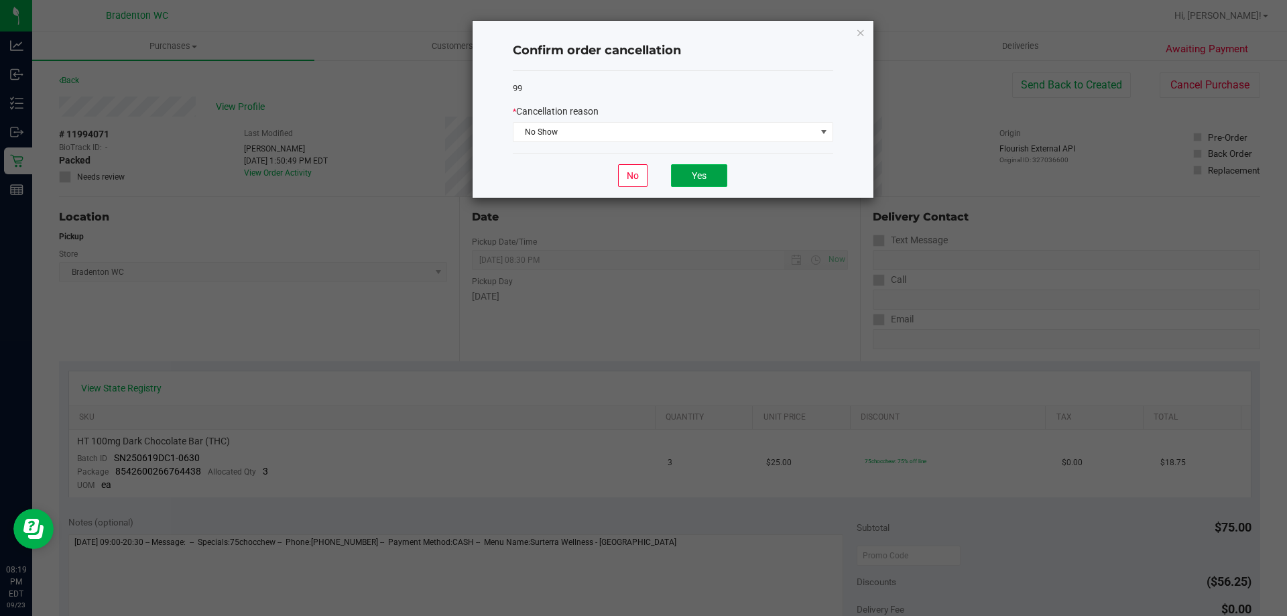
click at [704, 174] on button "Yes" at bounding box center [699, 175] width 56 height 23
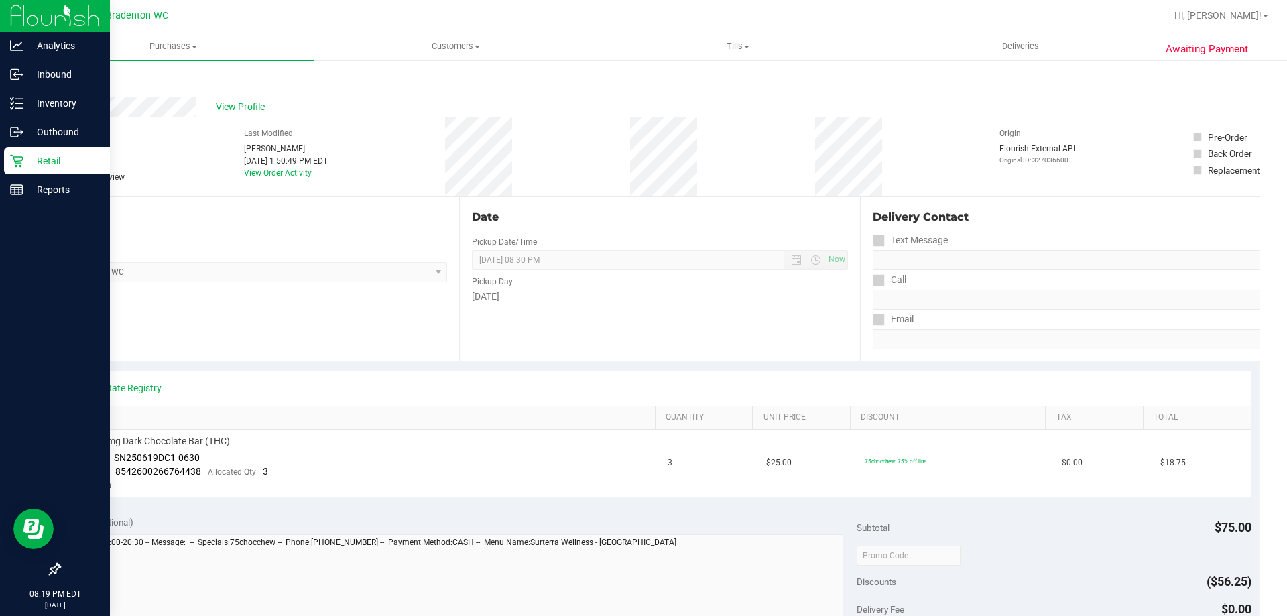
click at [33, 154] on p "Retail" at bounding box center [63, 161] width 80 height 16
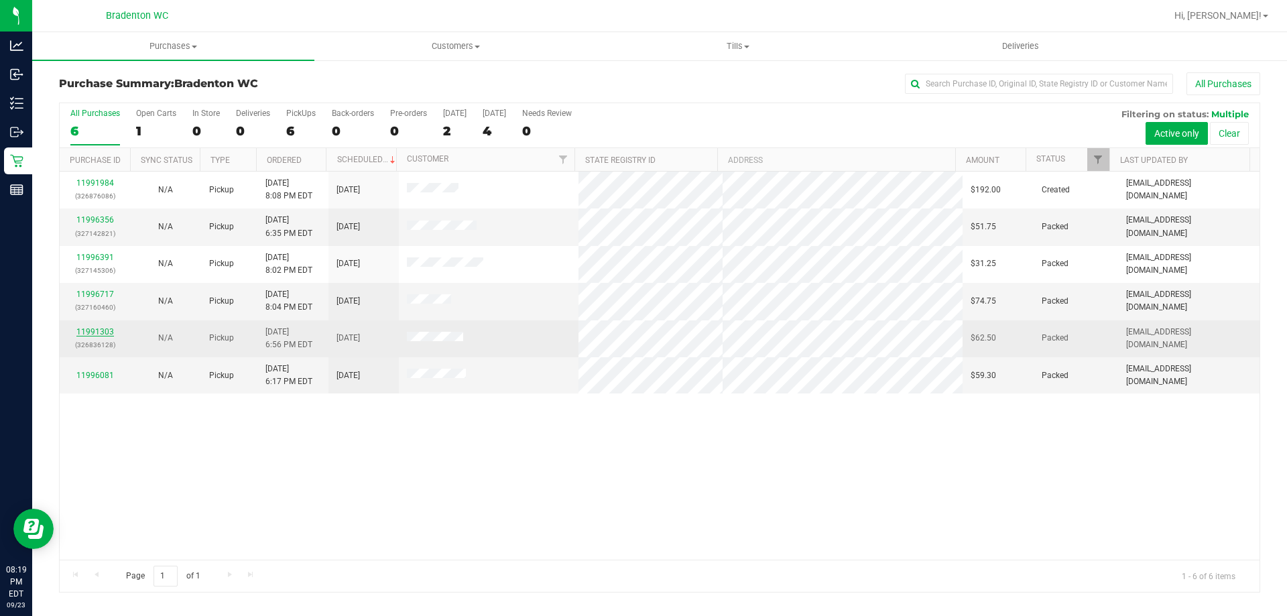
click at [94, 328] on link "11991303" at bounding box center [95, 331] width 38 height 9
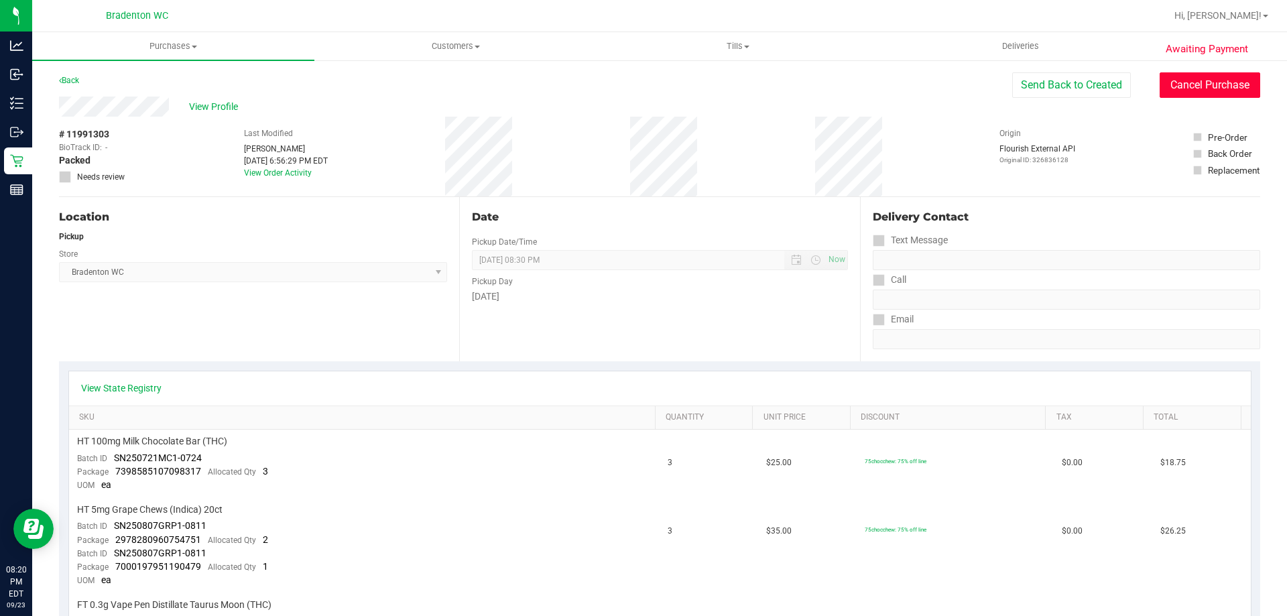
click at [1168, 85] on button "Cancel Purchase" at bounding box center [1210, 84] width 101 height 25
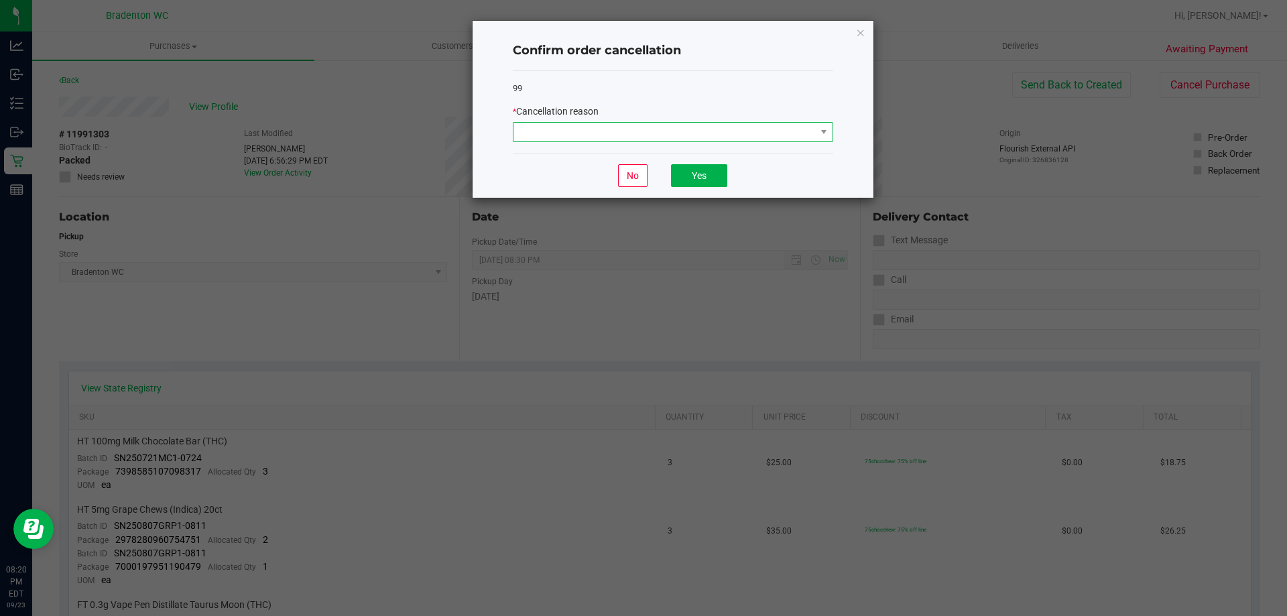
click at [786, 122] on span at bounding box center [673, 132] width 320 height 20
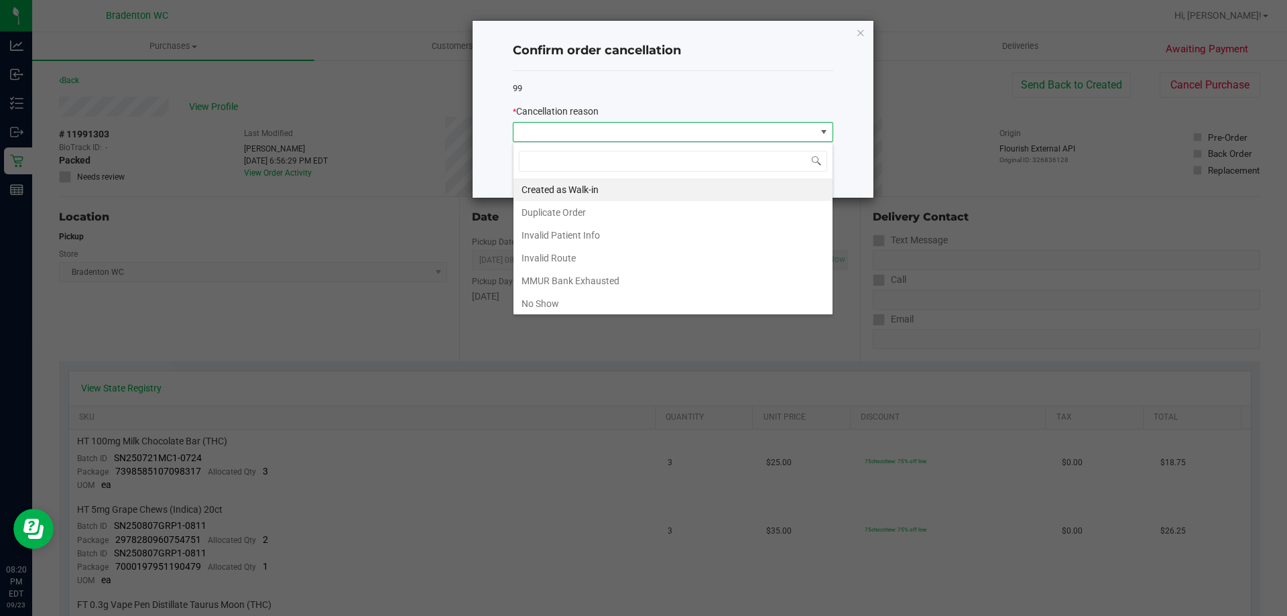
scroll to position [20, 320]
click at [786, 130] on span at bounding box center [664, 132] width 302 height 19
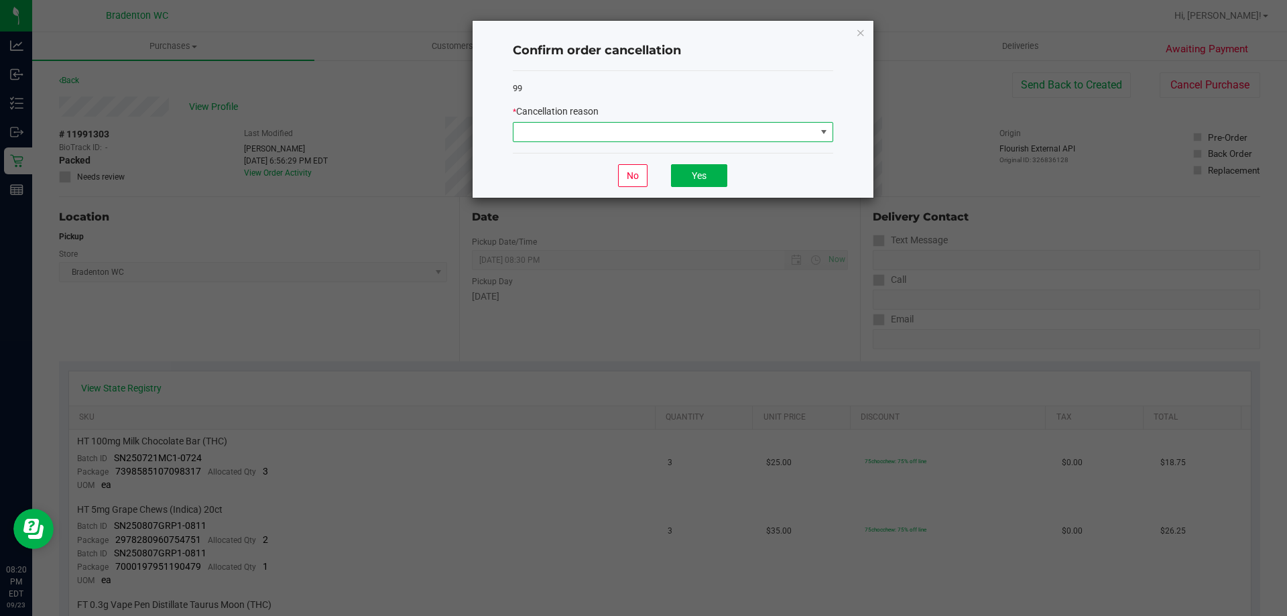
click at [743, 133] on span at bounding box center [664, 132] width 302 height 19
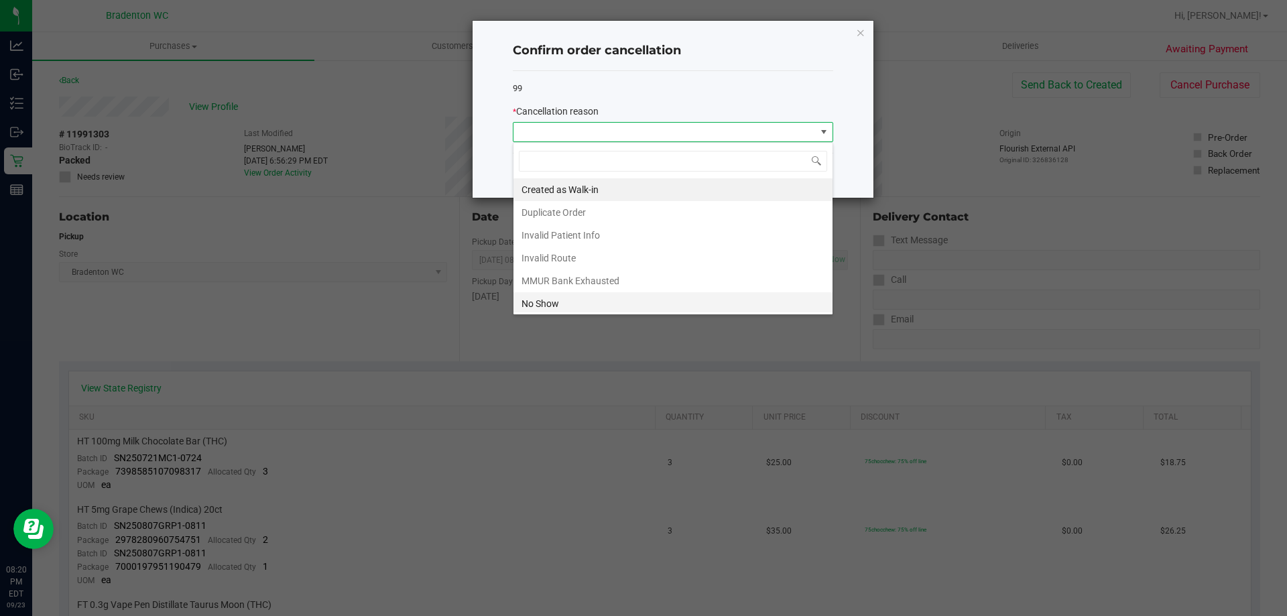
click at [556, 306] on li "No Show" at bounding box center [672, 303] width 319 height 23
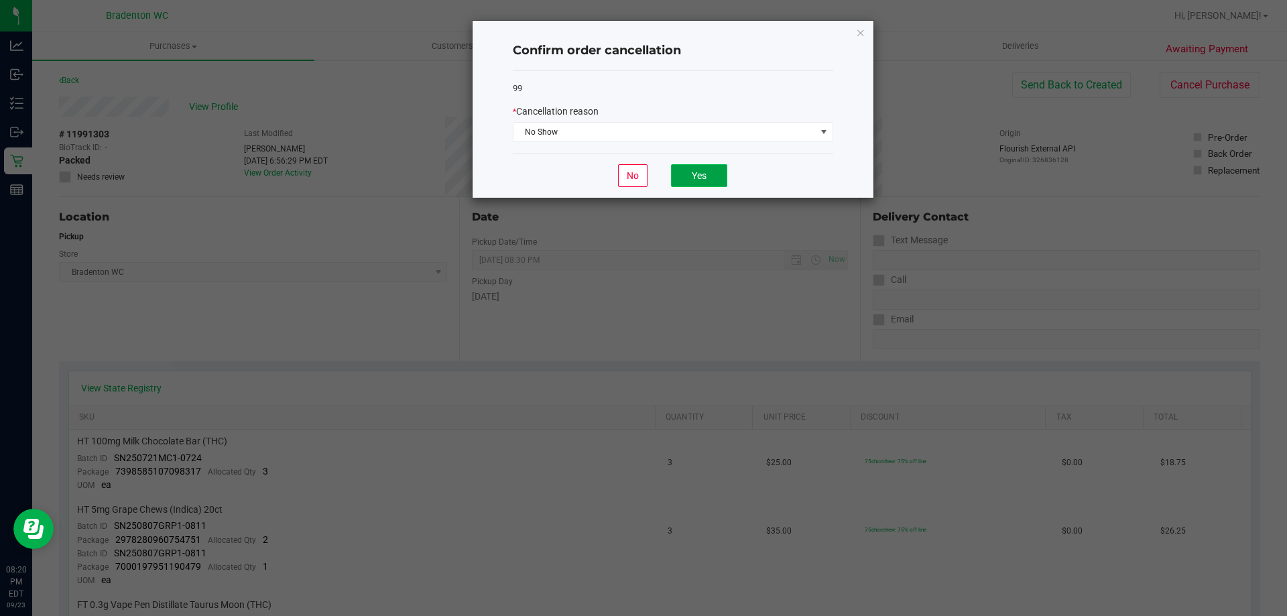
click at [711, 182] on button "Yes" at bounding box center [699, 175] width 56 height 23
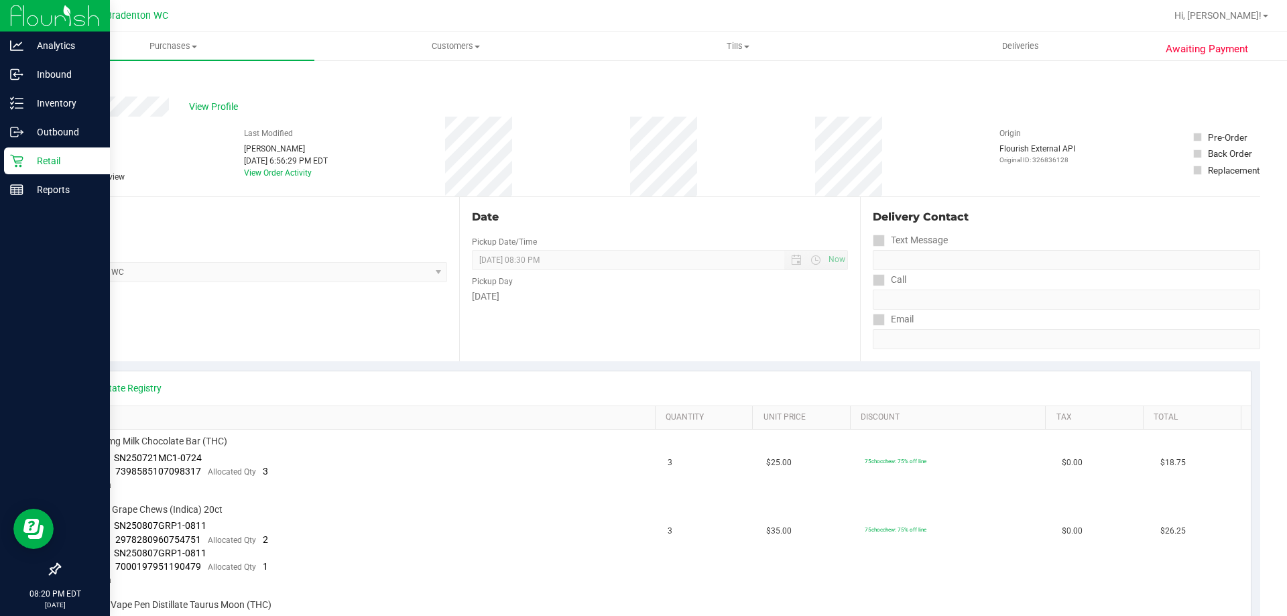
click at [31, 162] on p "Retail" at bounding box center [63, 161] width 80 height 16
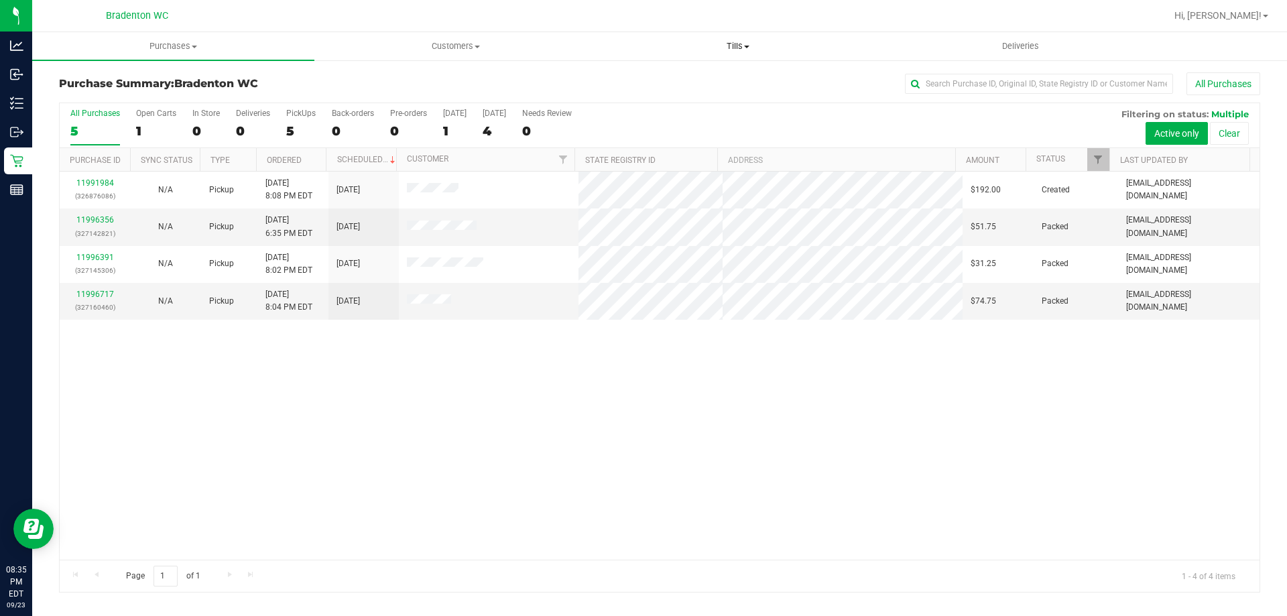
click at [739, 46] on span "Tills" at bounding box center [737, 46] width 281 height 12
click at [677, 78] on span "Manage tills" at bounding box center [642, 80] width 90 height 11
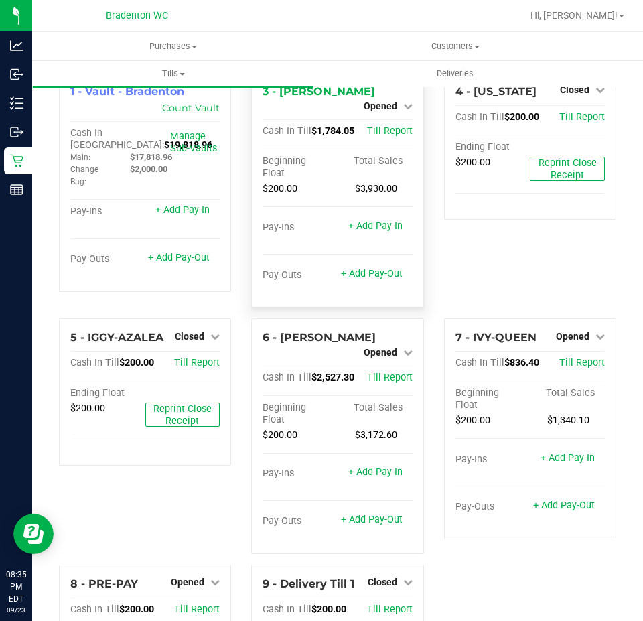
click at [391, 113] on div "Opened" at bounding box center [388, 106] width 49 height 16
click at [389, 102] on span "Opened" at bounding box center [381, 106] width 34 height 11
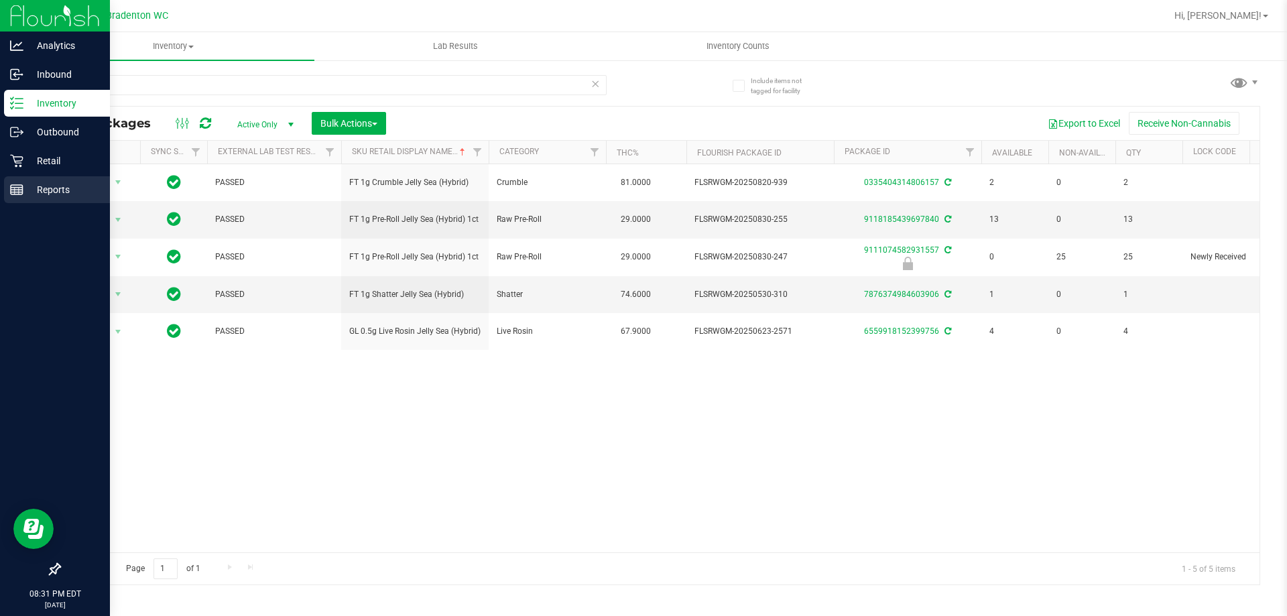
click at [27, 185] on p "Reports" at bounding box center [63, 190] width 80 height 16
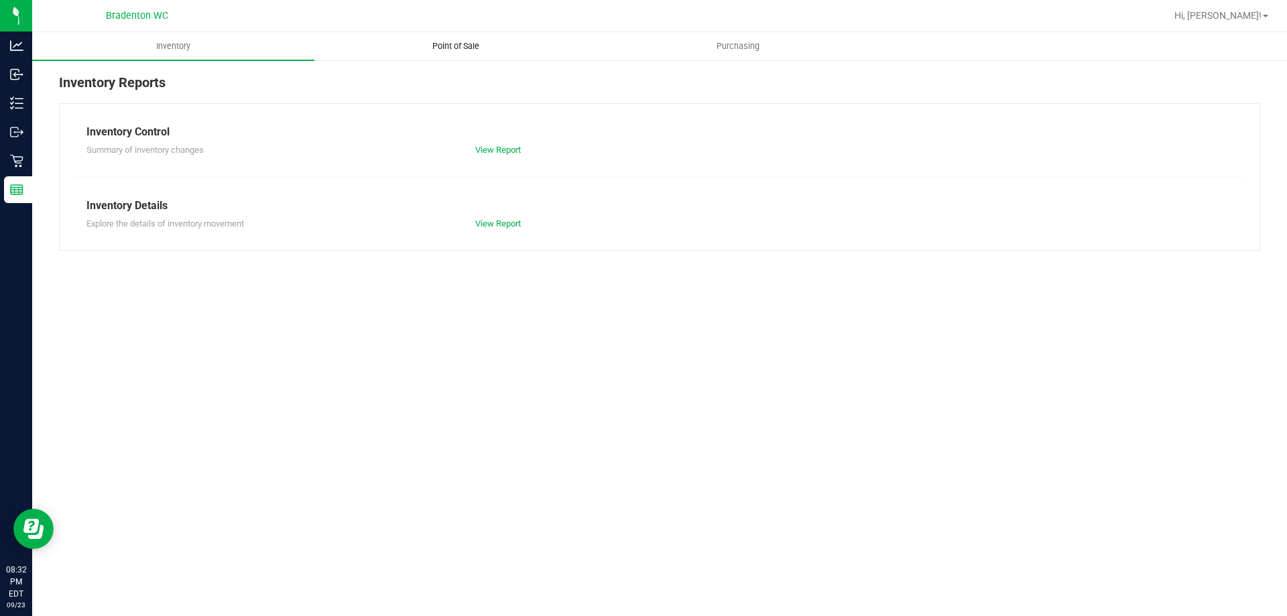
click at [458, 42] on span "Point of Sale" at bounding box center [455, 46] width 83 height 12
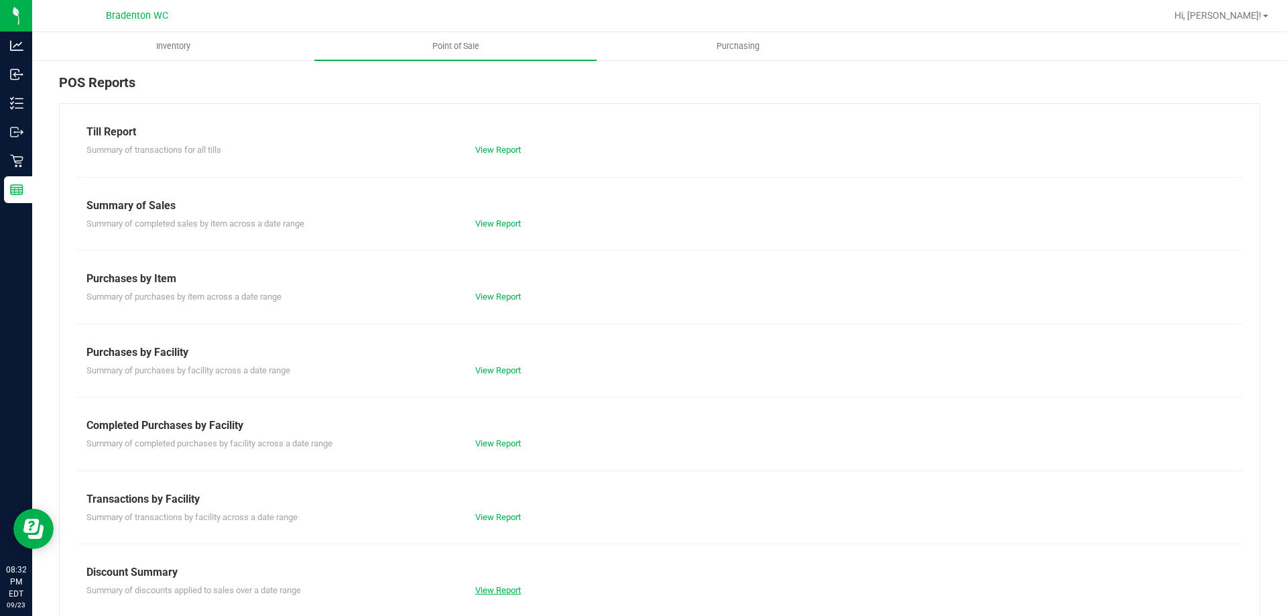
click at [507, 588] on link "View Report" at bounding box center [498, 590] width 46 height 10
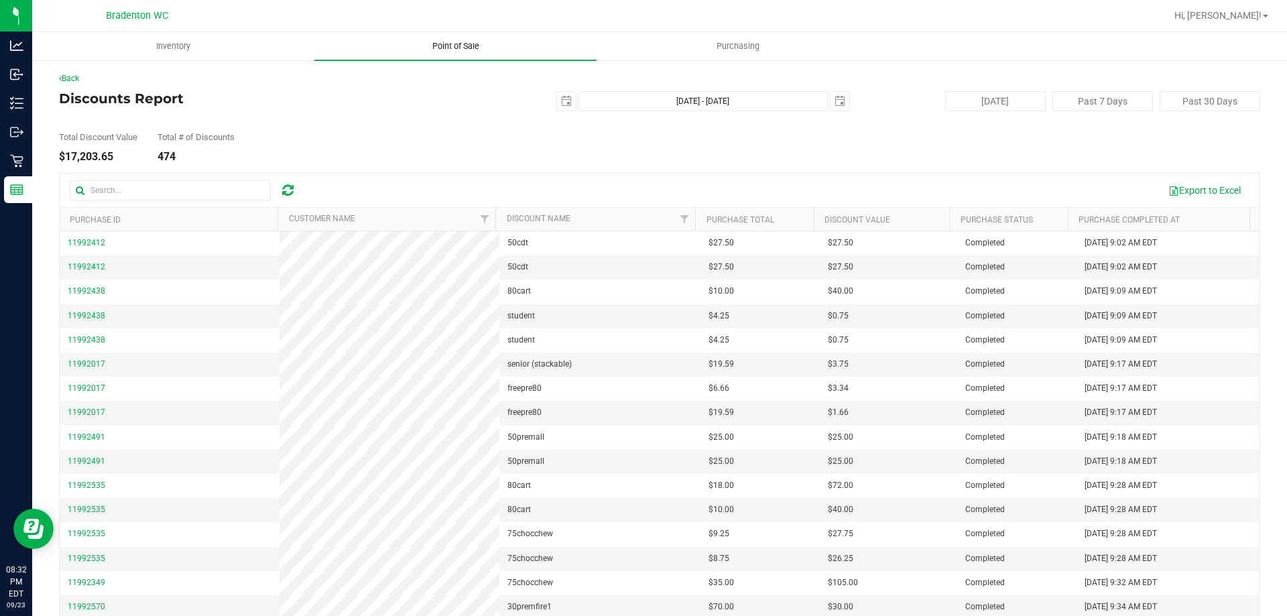
click at [458, 42] on span "Point of Sale" at bounding box center [455, 46] width 83 height 12
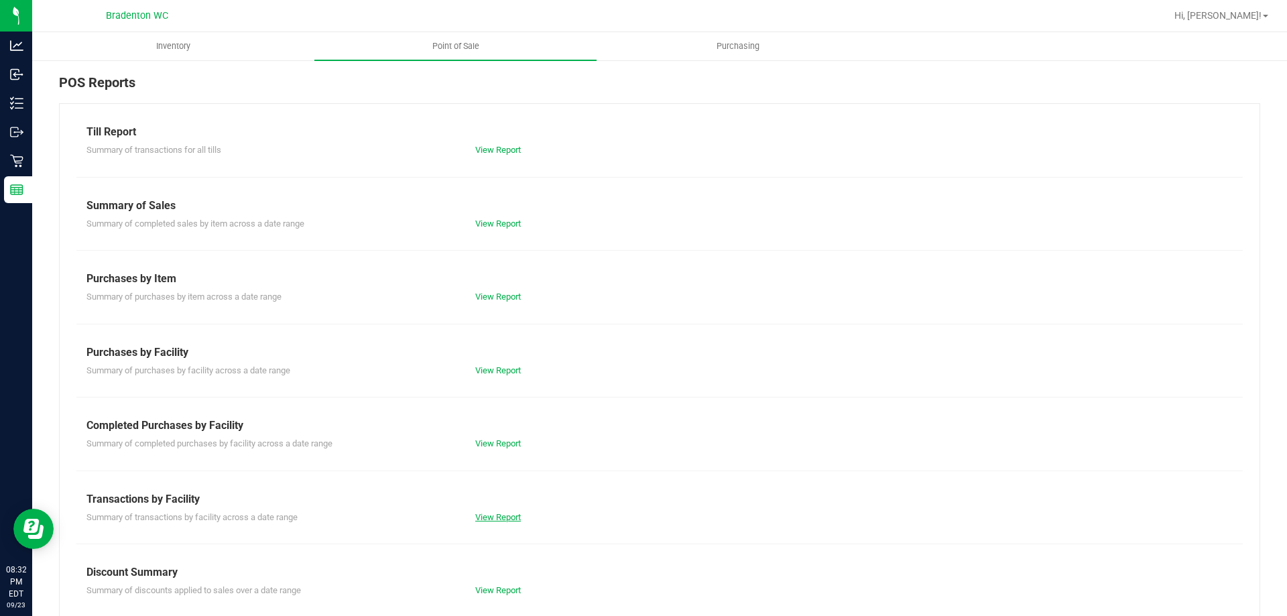
click at [492, 518] on link "View Report" at bounding box center [498, 517] width 46 height 10
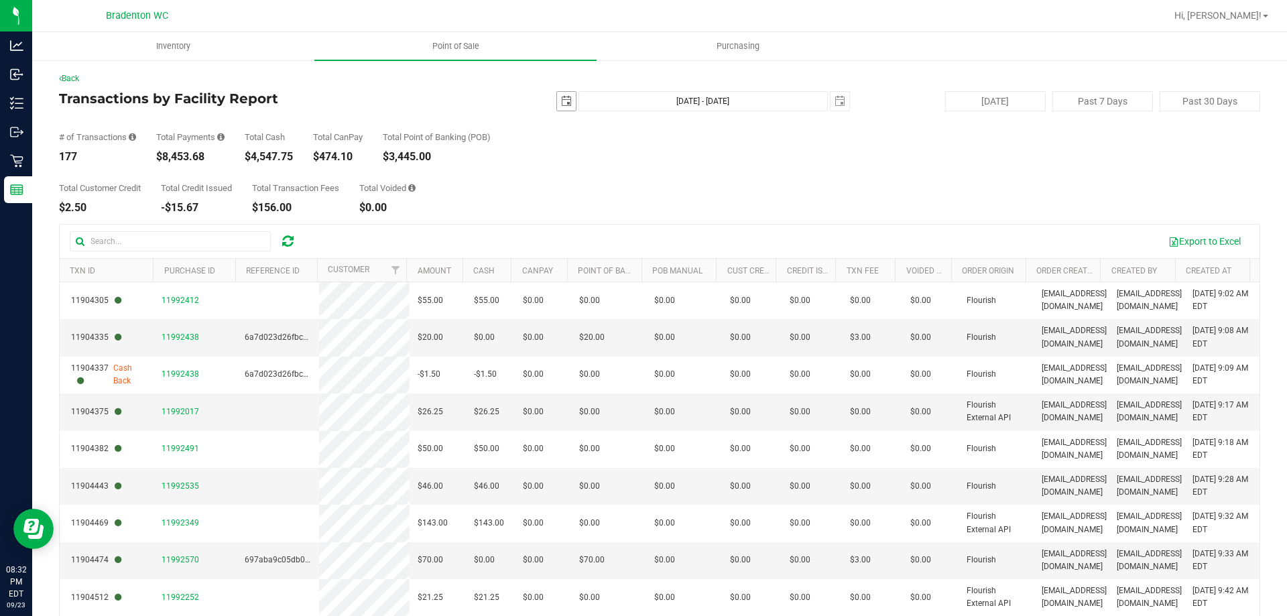
click at [561, 106] on span "select" at bounding box center [566, 101] width 11 height 11
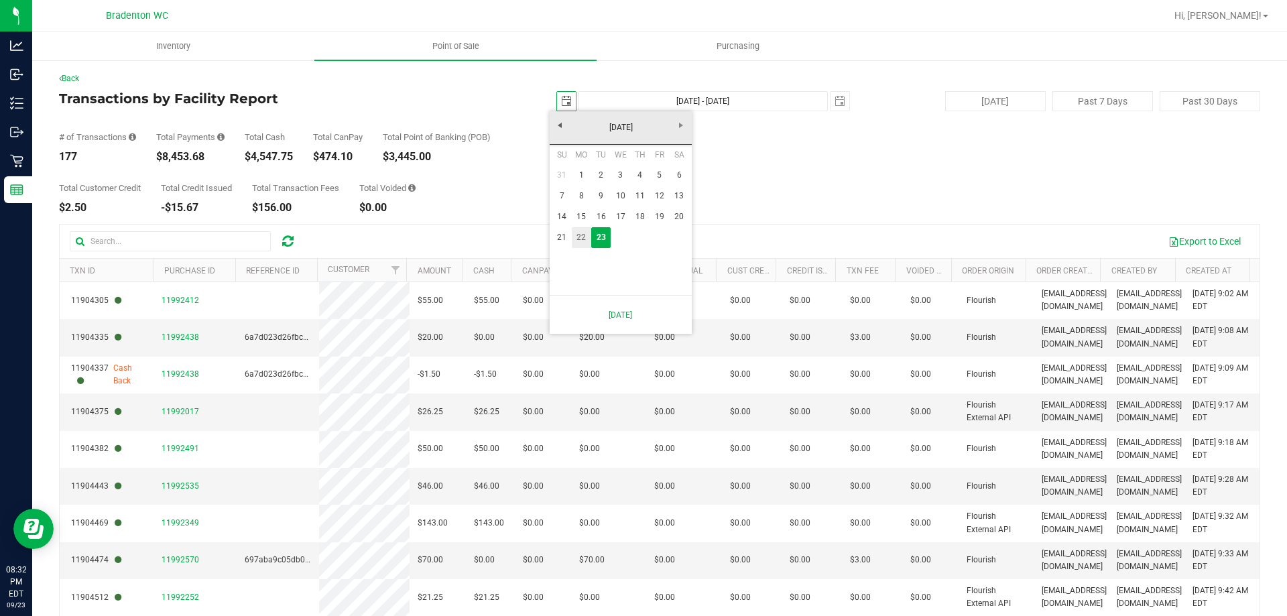
click at [580, 234] on link "22" at bounding box center [581, 237] width 19 height 21
type input "2025-09-22"
type input "Sep 22, 2025 - Sep 23, 2025"
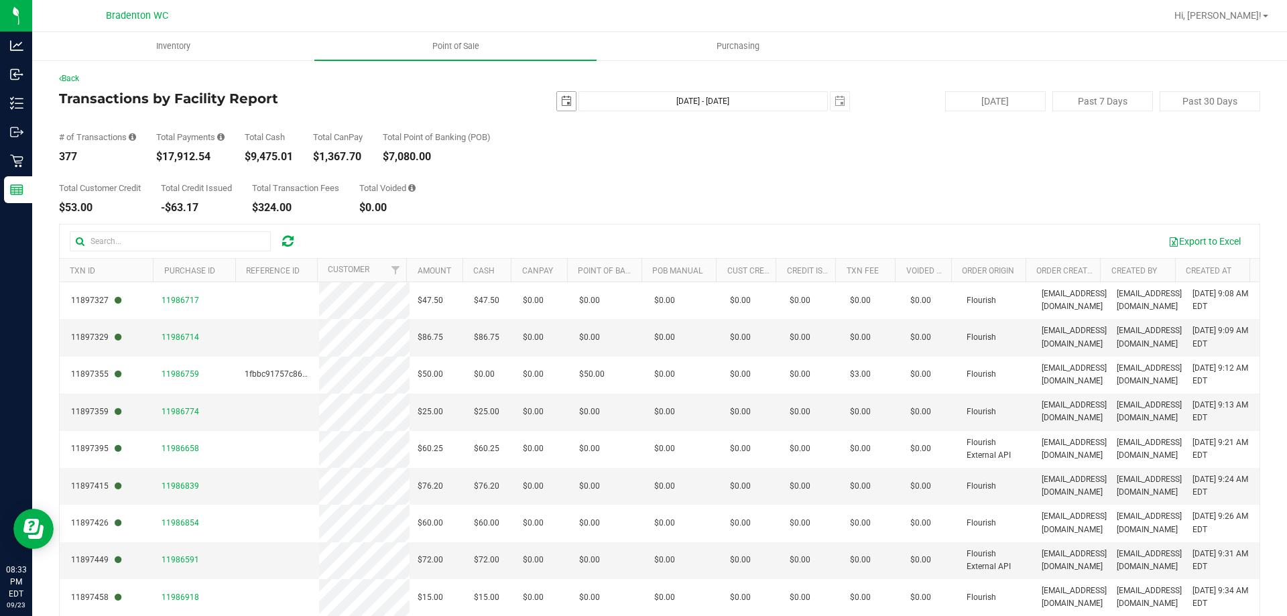
click at [561, 98] on span "select" at bounding box center [566, 101] width 11 height 11
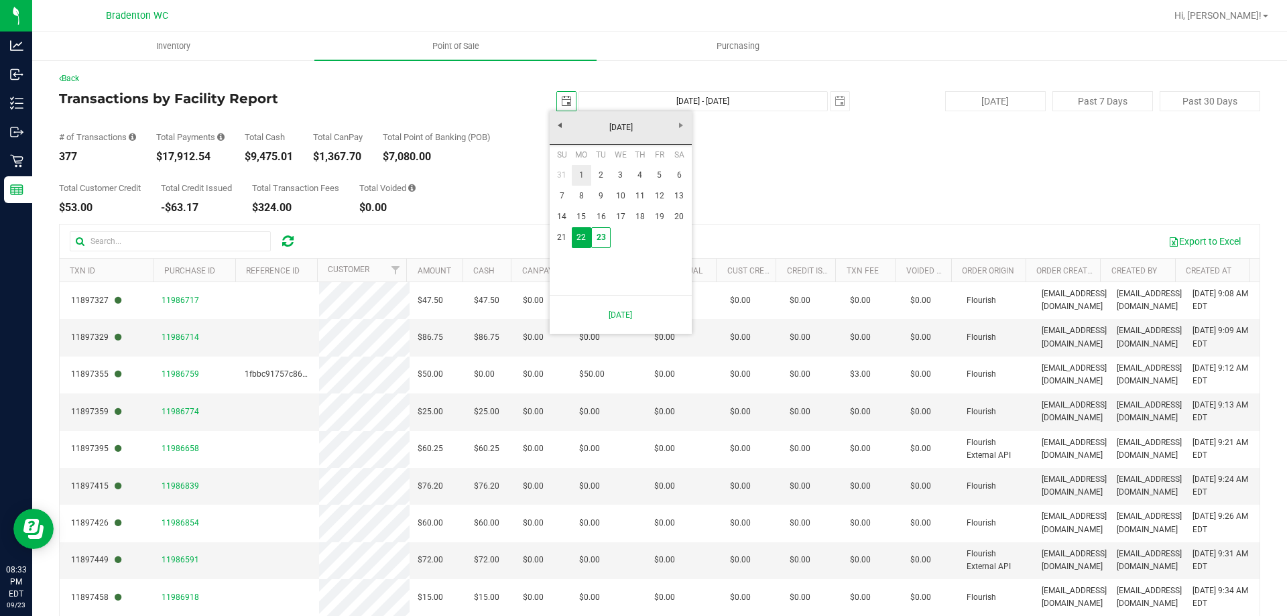
click at [585, 173] on link "1" at bounding box center [581, 175] width 19 height 21
type input "2025-09-01"
type input "Sep 1, 2025 - Sep 23, 2025"
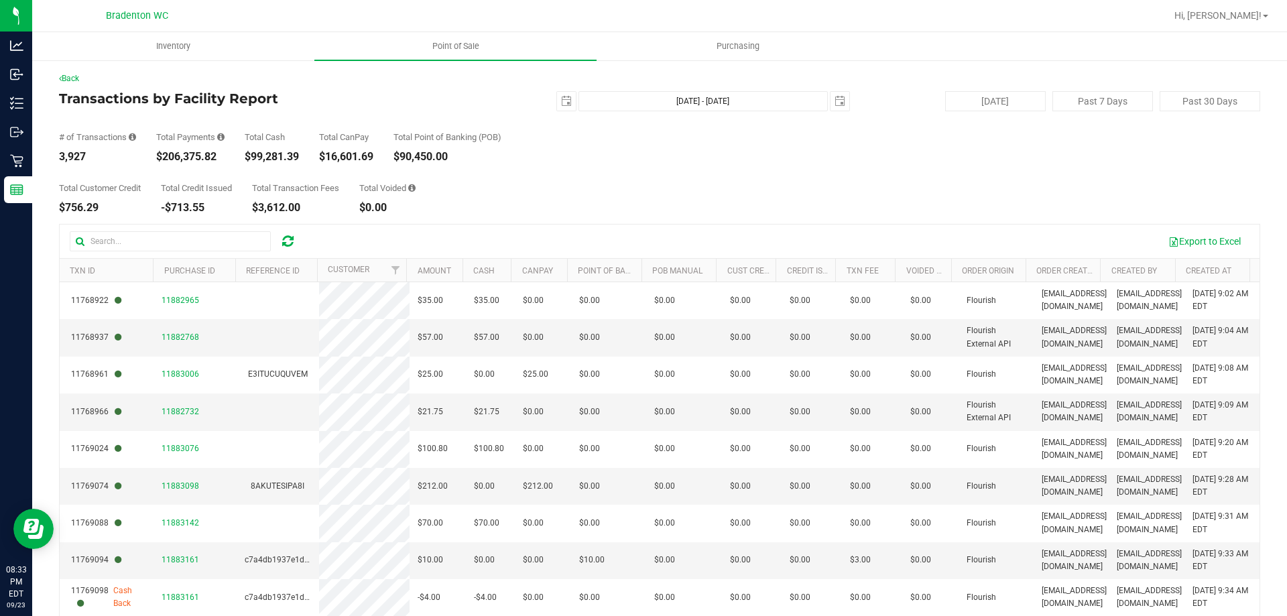
click at [560, 160] on div "# of Transactions 3,927 Total Payments $206,375.82 Total Cash $99,281.39 Total …" at bounding box center [659, 136] width 1201 height 51
click at [562, 103] on span "select" at bounding box center [566, 101] width 11 height 11
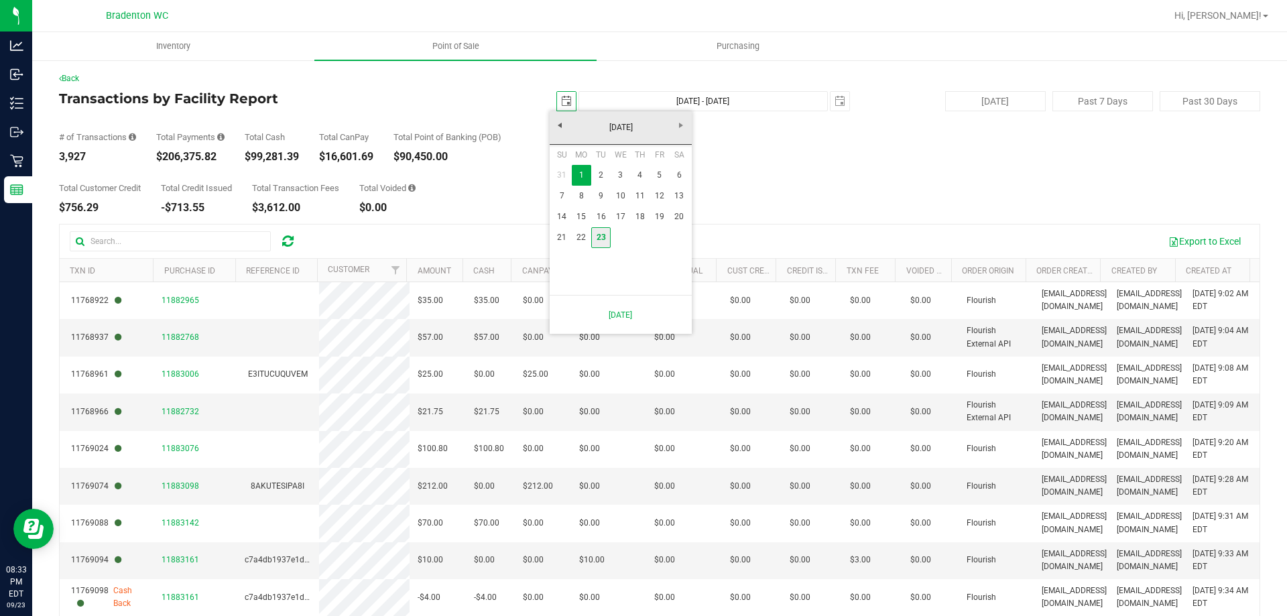
click at [603, 237] on link "23" at bounding box center [600, 237] width 19 height 21
type input "2025-09-23"
type input "Sep 23, 2025 - Sep 23, 2025"
